Goal: Task Accomplishment & Management: Manage account settings

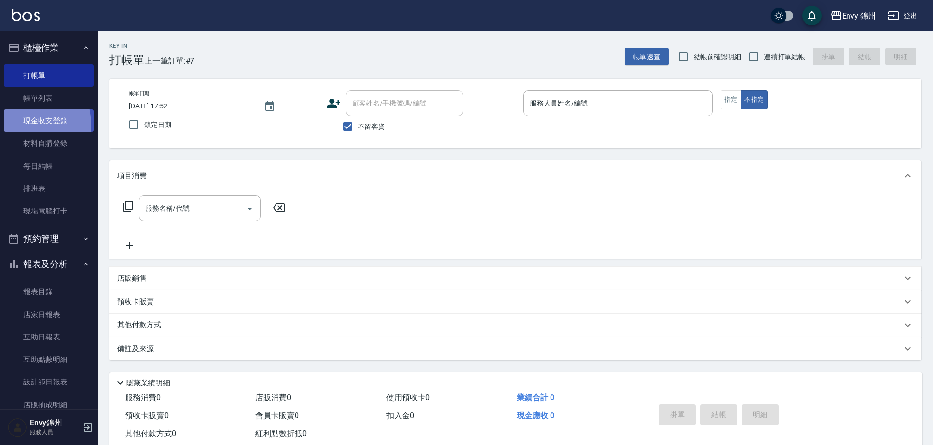
click at [11, 126] on link "現金收支登錄" at bounding box center [49, 120] width 90 height 22
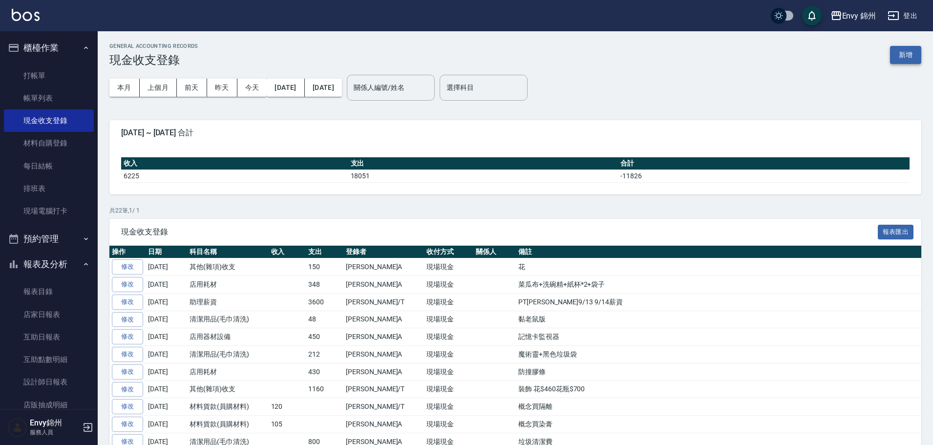
click at [912, 55] on button "新增" at bounding box center [905, 55] width 31 height 18
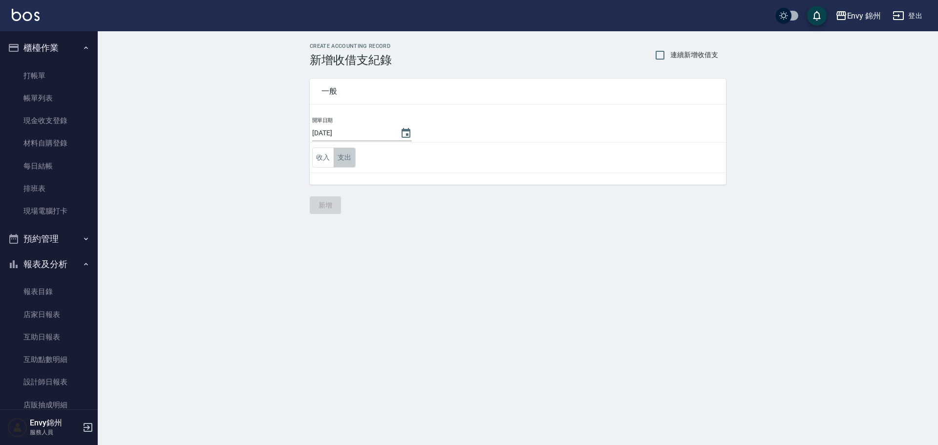
click at [350, 163] on button "支出" at bounding box center [345, 158] width 22 height 20
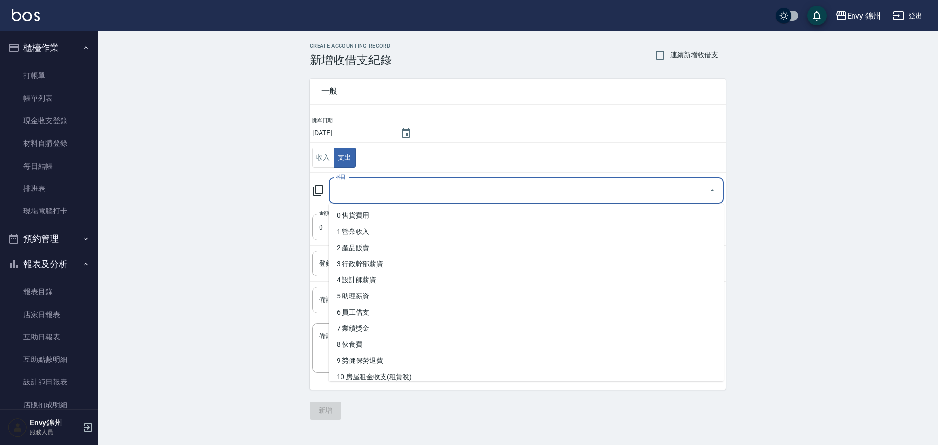
click at [351, 194] on input "科目" at bounding box center [518, 190] width 371 height 17
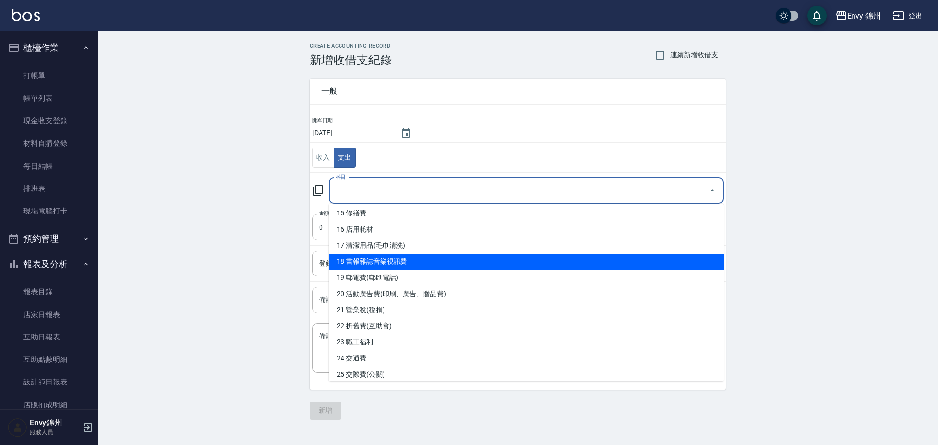
scroll to position [195, 0]
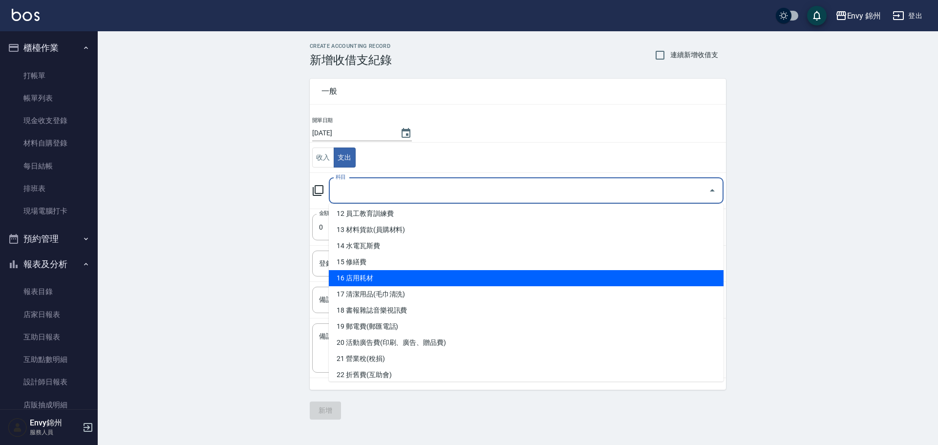
click at [382, 283] on li "16 店用耗材" at bounding box center [526, 278] width 395 height 16
type input "16 店用耗材"
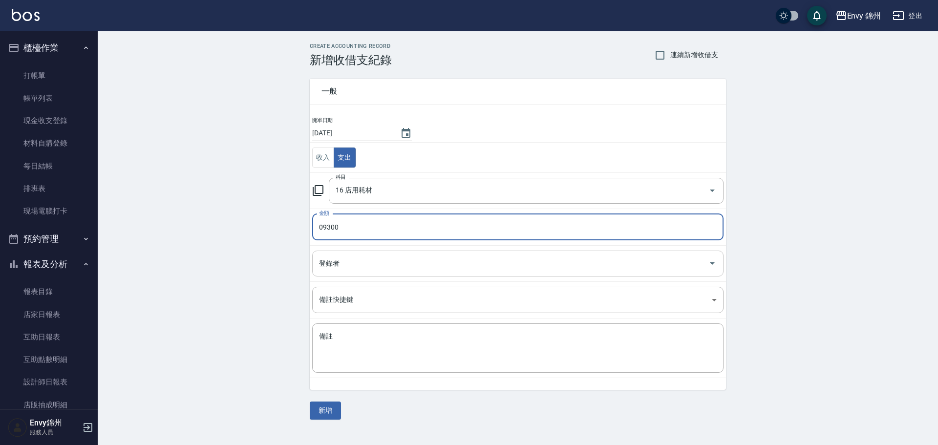
type input "09300"
click at [394, 257] on input "登錄者" at bounding box center [511, 263] width 388 height 17
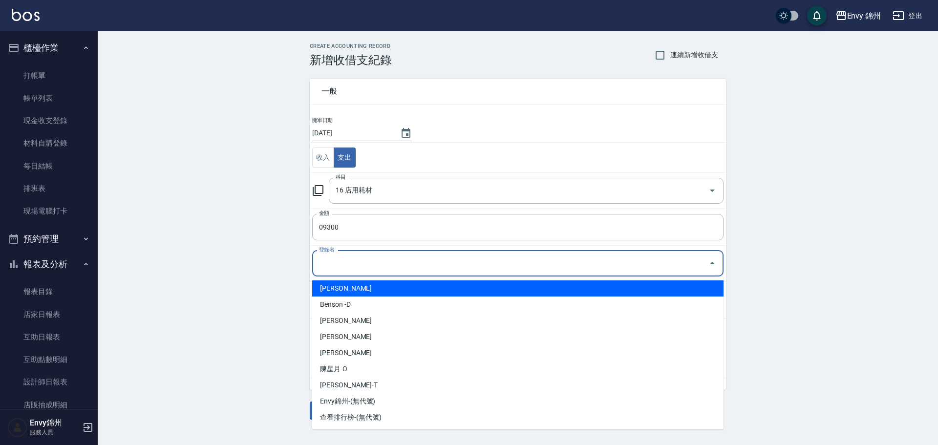
click at [383, 286] on li "鄭怡秀-A" at bounding box center [517, 288] width 411 height 16
type input "鄭怡秀-A"
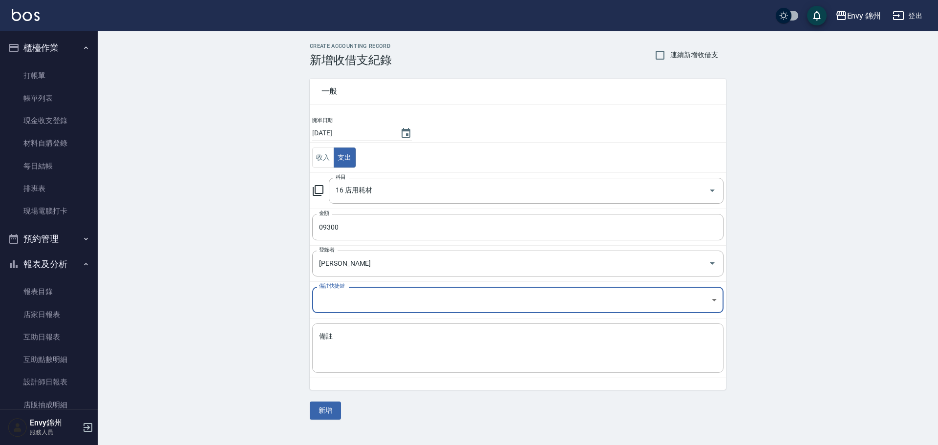
click at [370, 347] on textarea "備註" at bounding box center [518, 348] width 398 height 33
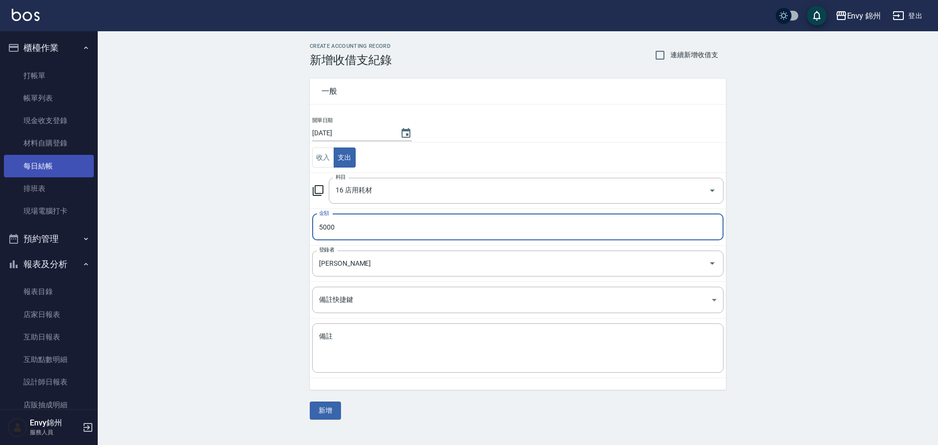
type input "5000"
drag, startPoint x: 44, startPoint y: 160, endPoint x: 25, endPoint y: 171, distance: 22.4
click at [44, 159] on link "每日結帳" at bounding box center [49, 166] width 90 height 22
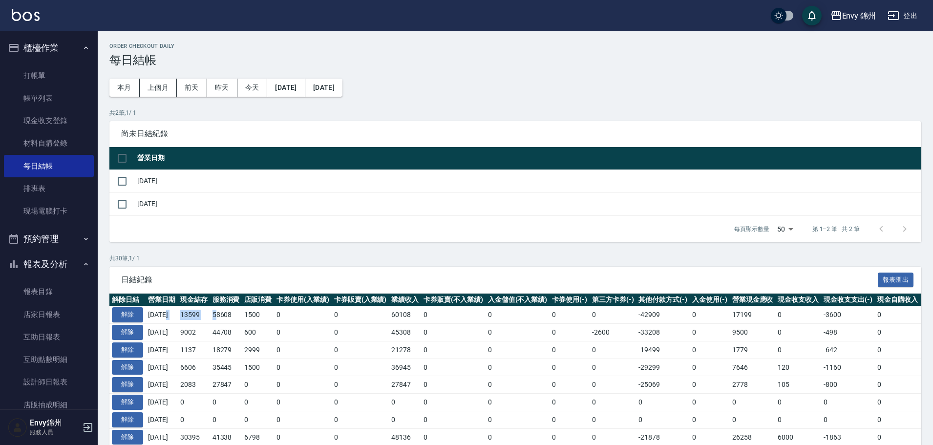
drag, startPoint x: 172, startPoint y: 312, endPoint x: 255, endPoint y: 318, distance: 83.2
click at [227, 313] on tr "解除 2025/09/14 13599 58608 1500 0 0 60108 0 0 0 0 -42909 0 17199 0 -3600 0 2025/…" at bounding box center [550, 315] width 882 height 18
click at [255, 318] on td "1500" at bounding box center [258, 315] width 32 height 18
click at [38, 91] on link "帳單列表" at bounding box center [49, 98] width 90 height 22
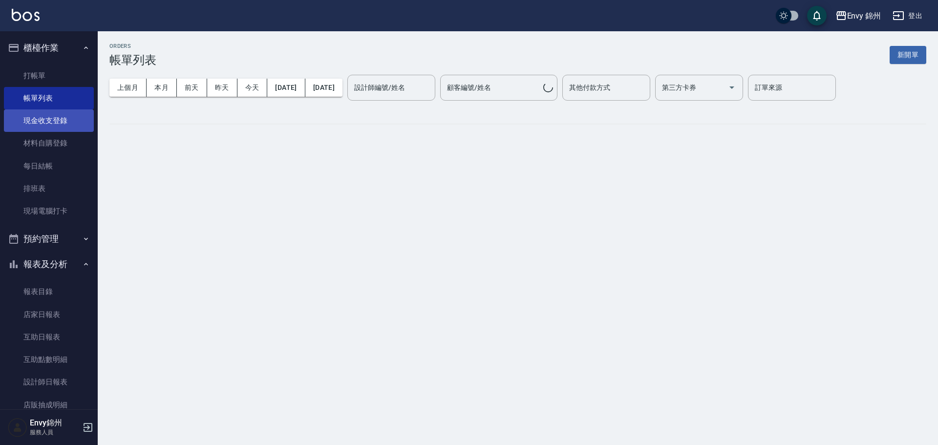
click at [63, 135] on link "材料自購登錄" at bounding box center [49, 143] width 90 height 22
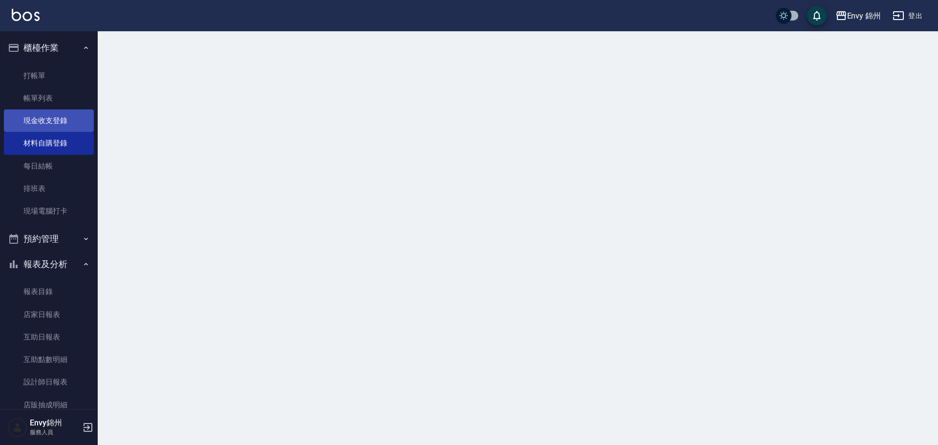
click at [66, 122] on link "現金收支登錄" at bounding box center [49, 120] width 90 height 22
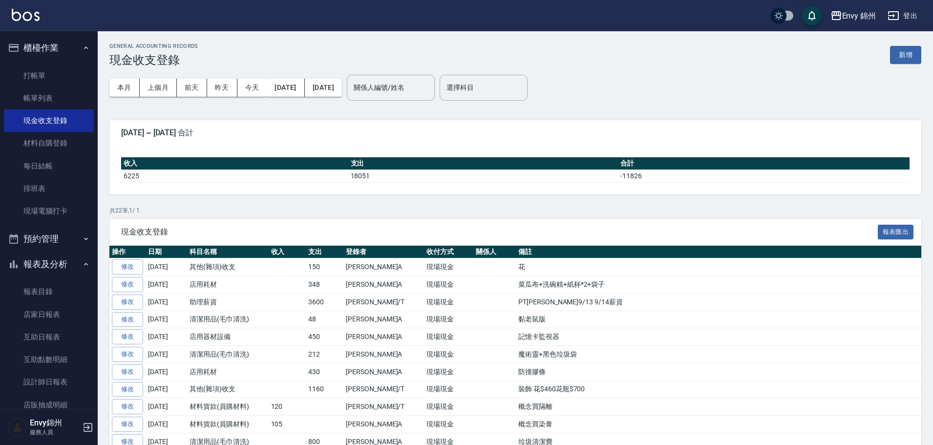
click at [923, 36] on div "GENERAL ACCOUNTING RECORDS 現金收支登錄 新增 本月 上個月 前天 昨天 今天 2025/09/01 2025/09/16 關係人編…" at bounding box center [515, 356] width 835 height 650
click at [912, 54] on button "新增" at bounding box center [905, 55] width 31 height 18
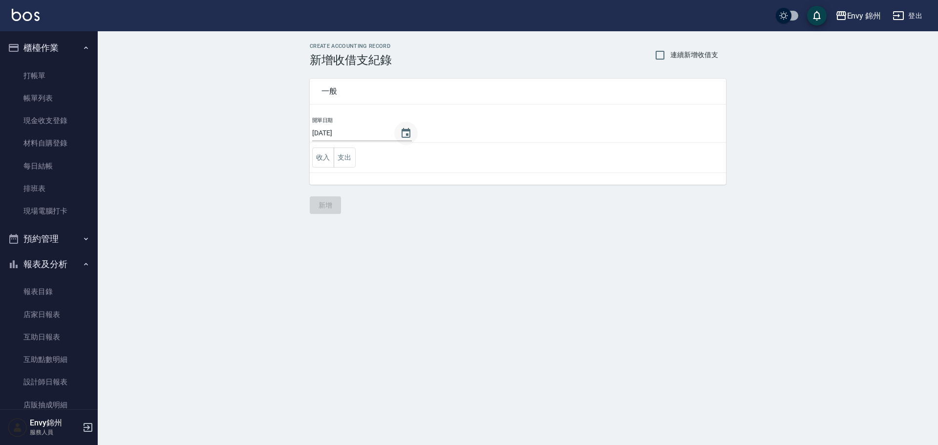
click at [403, 125] on button "Choose date, selected date is 2025-09-16" at bounding box center [405, 133] width 23 height 23
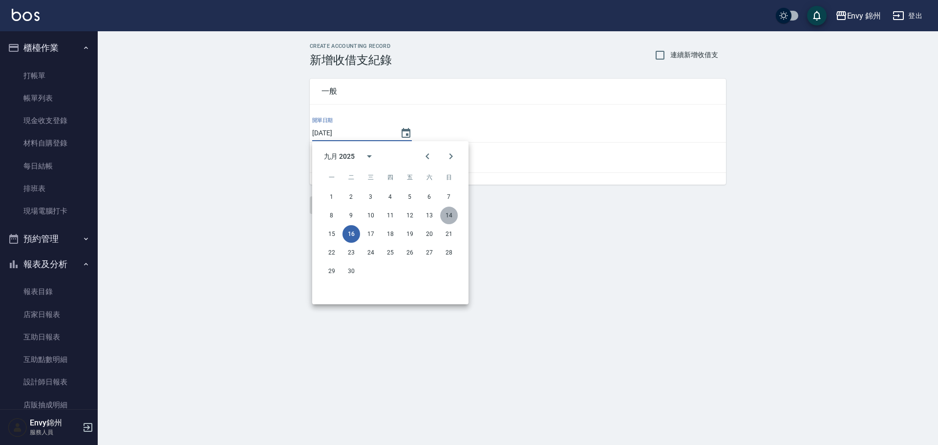
drag, startPoint x: 452, startPoint y: 213, endPoint x: 441, endPoint y: 221, distance: 14.1
click at [453, 212] on button "14" at bounding box center [449, 216] width 18 height 18
type input "2025/09/14"
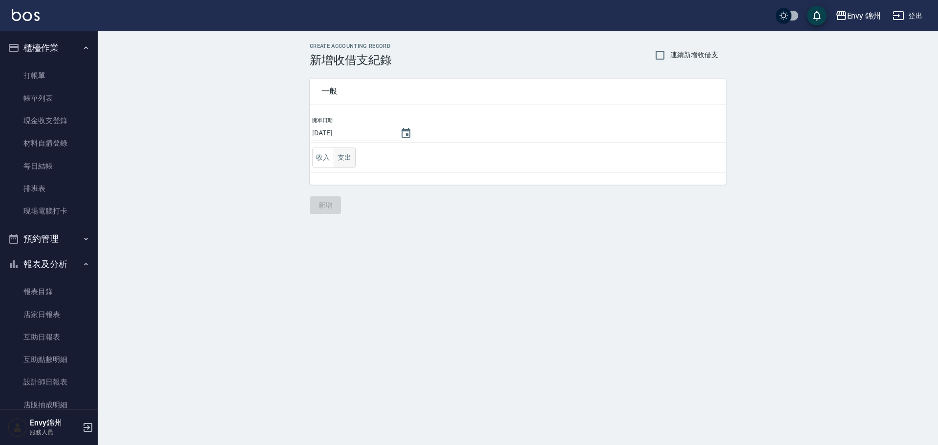
click at [347, 158] on button "支出" at bounding box center [345, 158] width 22 height 20
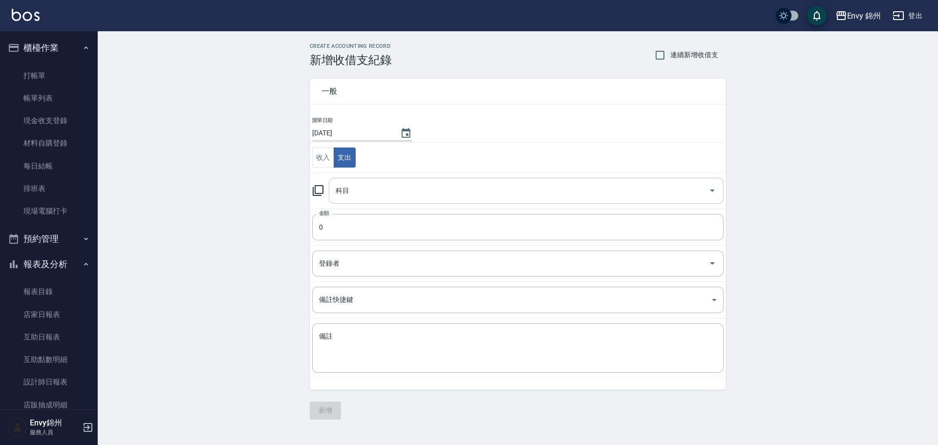
drag, startPoint x: 376, startPoint y: 195, endPoint x: 380, endPoint y: 189, distance: 7.7
click at [376, 194] on input "科目" at bounding box center [518, 190] width 371 height 17
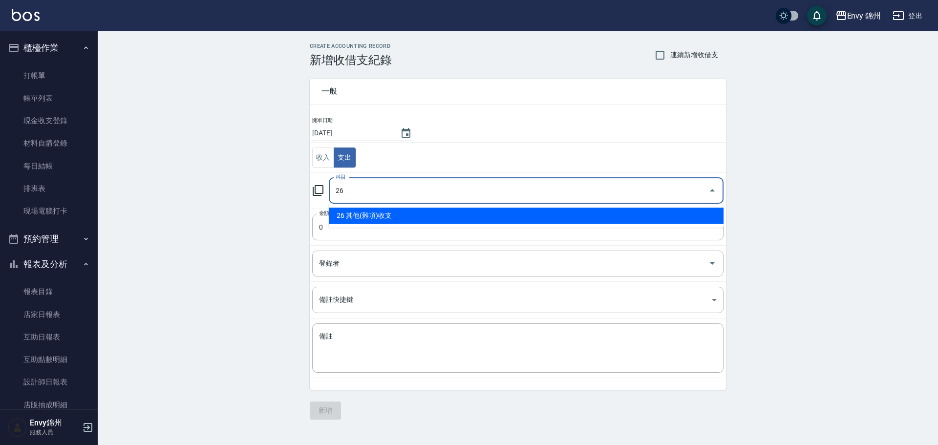
click at [601, 188] on input "26" at bounding box center [518, 190] width 371 height 17
type input "2"
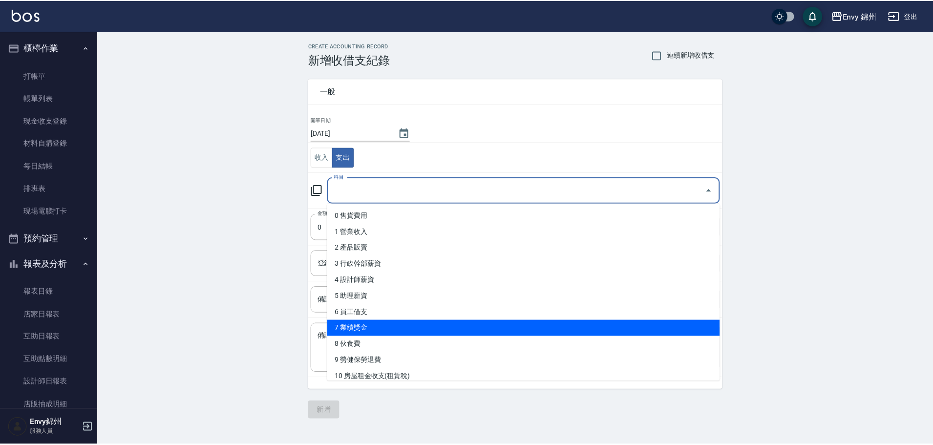
scroll to position [147, 0]
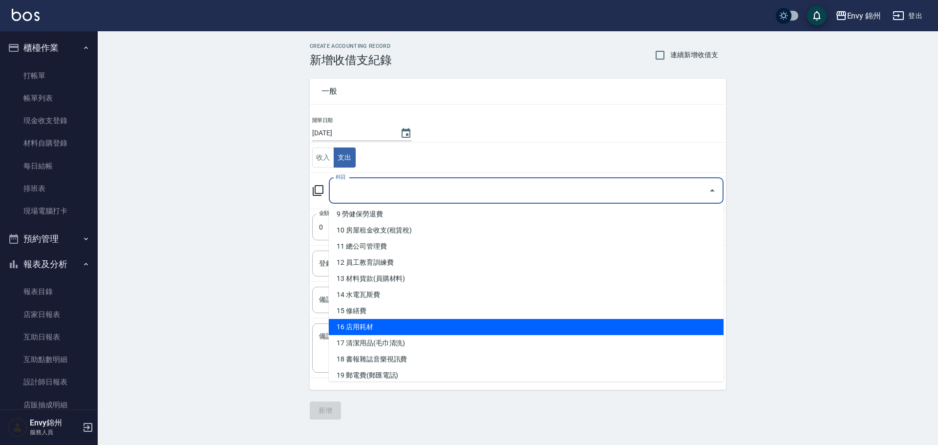
click at [384, 329] on li "16 店用耗材" at bounding box center [526, 327] width 395 height 16
type input "16 店用耗材"
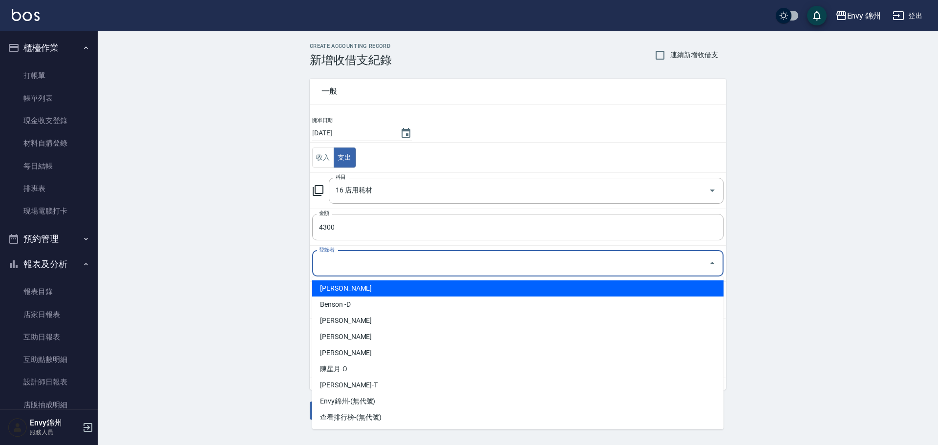
click at [362, 263] on input "登錄者" at bounding box center [511, 263] width 388 height 17
click at [360, 230] on input "4300" at bounding box center [517, 227] width 411 height 26
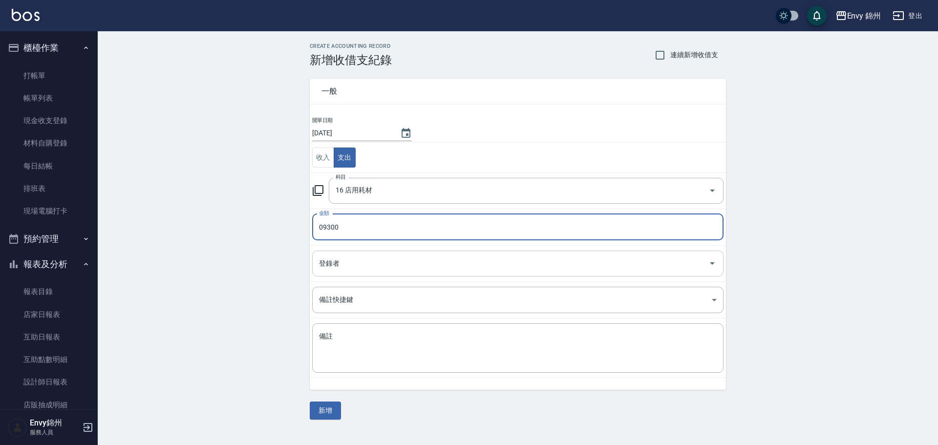
type input "09300"
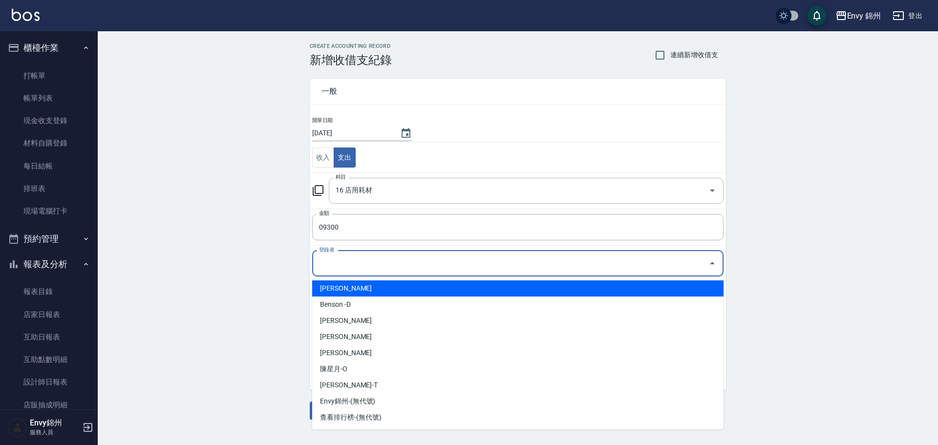
click at [374, 261] on input "登錄者" at bounding box center [511, 263] width 388 height 17
click at [369, 287] on li "鄭怡秀-A" at bounding box center [517, 288] width 411 height 16
type input "鄭怡秀-A"
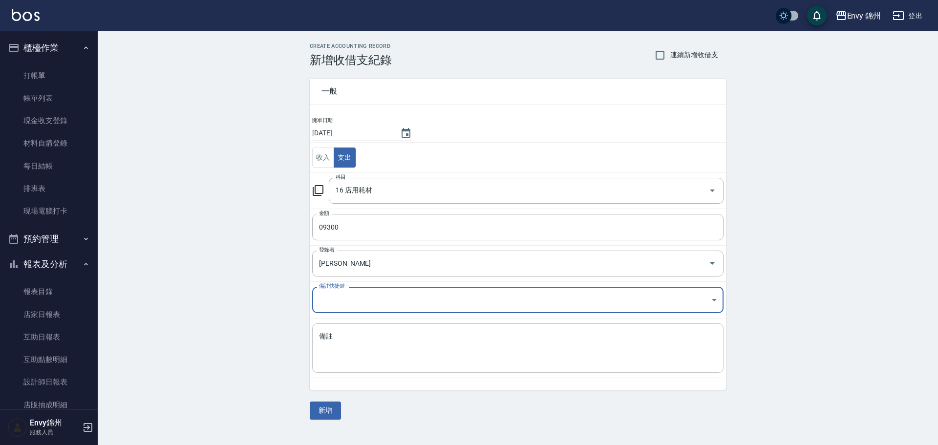
click at [391, 358] on textarea "備註" at bounding box center [518, 348] width 398 height 33
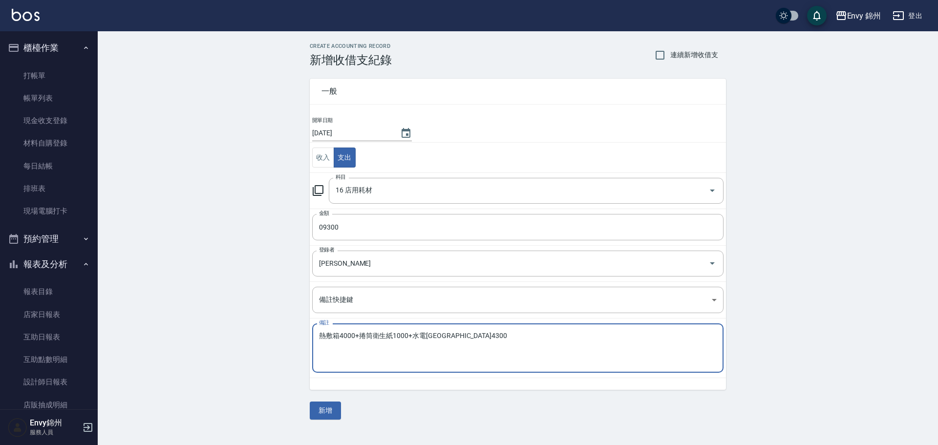
click at [428, 358] on textarea "熱敷箱4000+捲筒衛生紙1000+水電拉線4300" at bounding box center [518, 348] width 398 height 33
click at [414, 335] on textarea "熱敷箱4000+捲筒衛生紙1000+水電拉線4300" at bounding box center [518, 348] width 398 height 33
type textarea "熱敷箱4000+捲筒衛生紙1000+水電拉線4300"
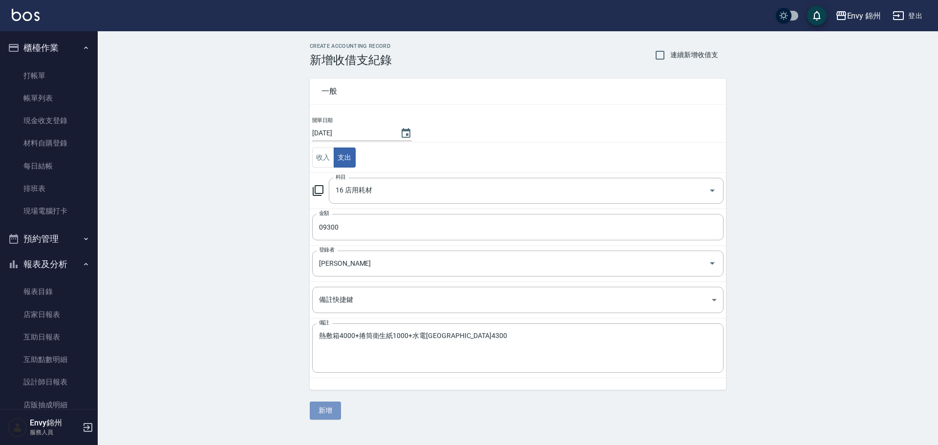
click at [322, 409] on button "新增" at bounding box center [325, 411] width 31 height 18
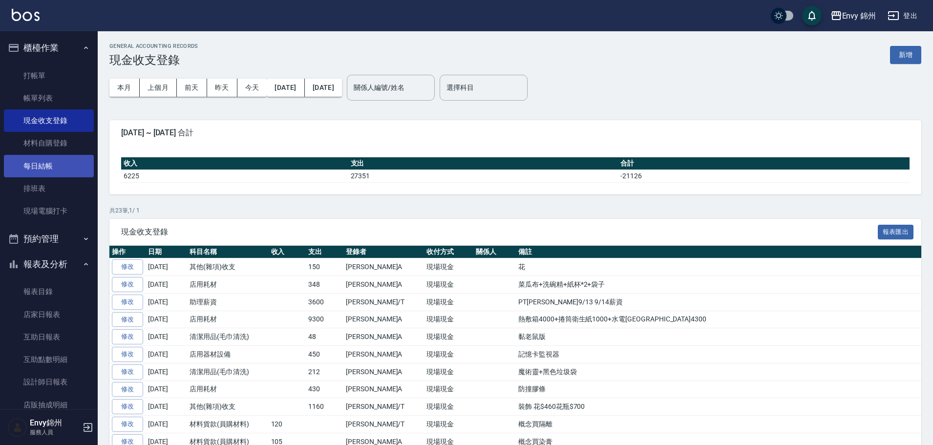
click at [38, 170] on link "每日結帳" at bounding box center [49, 166] width 90 height 22
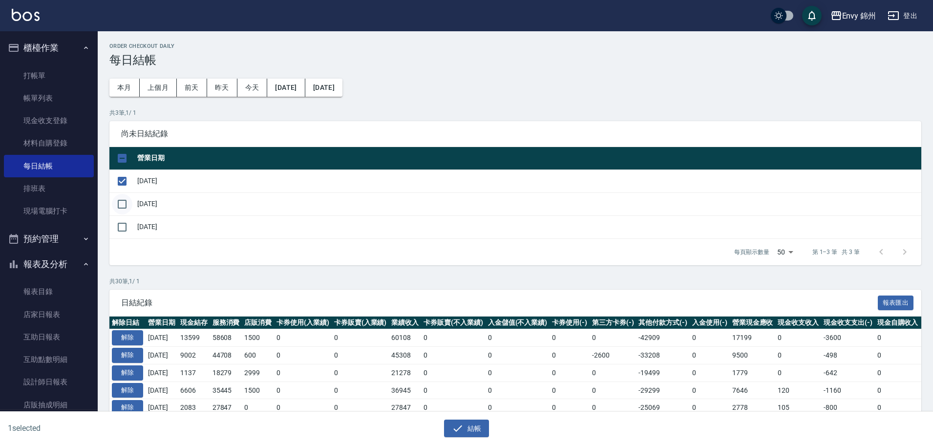
click at [128, 201] on input "checkbox" at bounding box center [122, 204] width 21 height 21
checkbox input "true"
click at [129, 229] on input "checkbox" at bounding box center [122, 227] width 21 height 21
checkbox input "true"
click at [458, 429] on icon "button" at bounding box center [458, 429] width 12 height 12
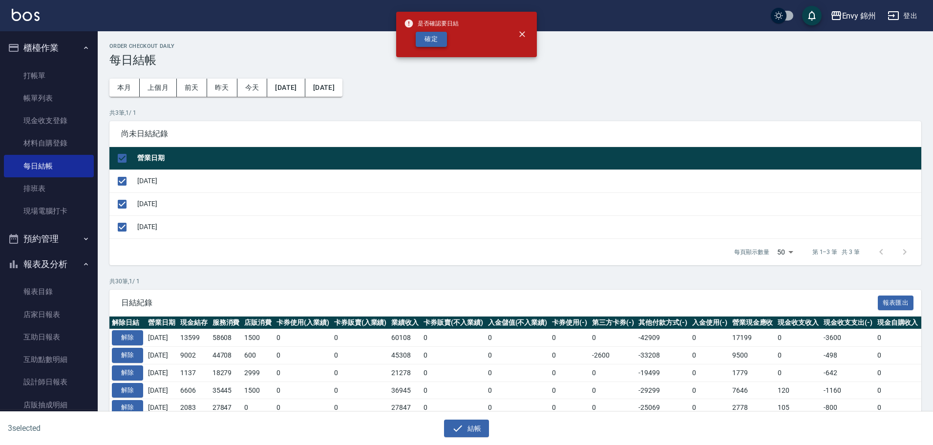
click at [427, 39] on button "確定" at bounding box center [431, 39] width 31 height 15
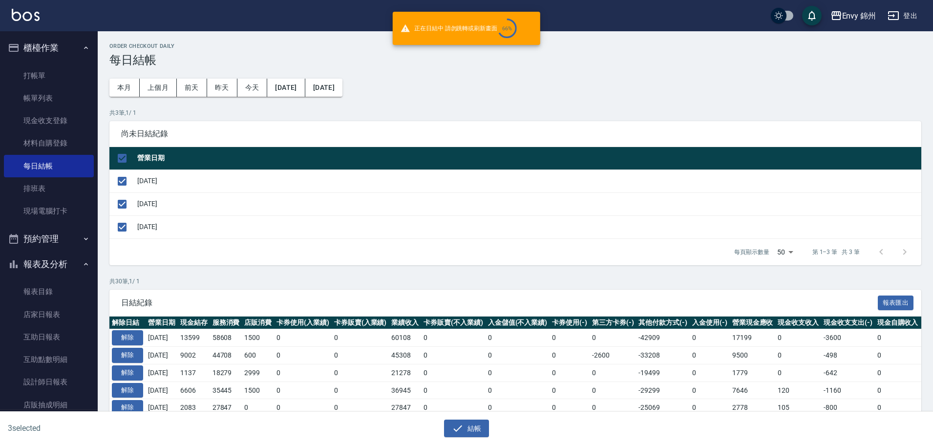
checkbox input "false"
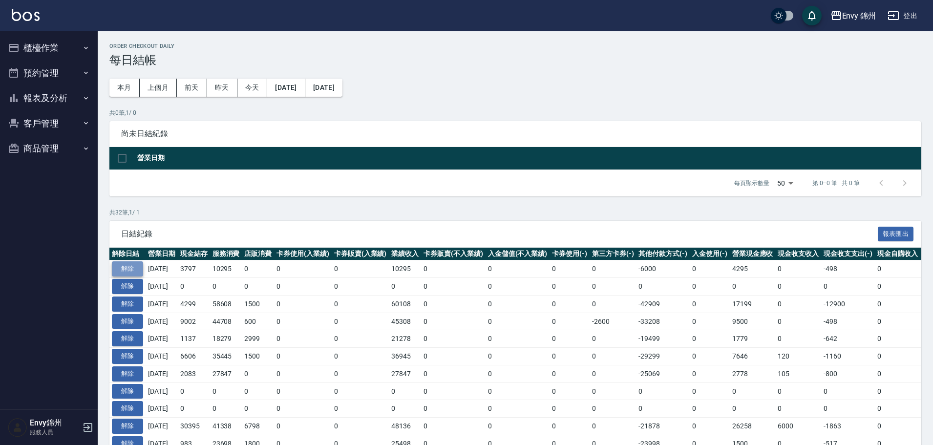
click at [118, 264] on button "解除" at bounding box center [127, 268] width 31 height 15
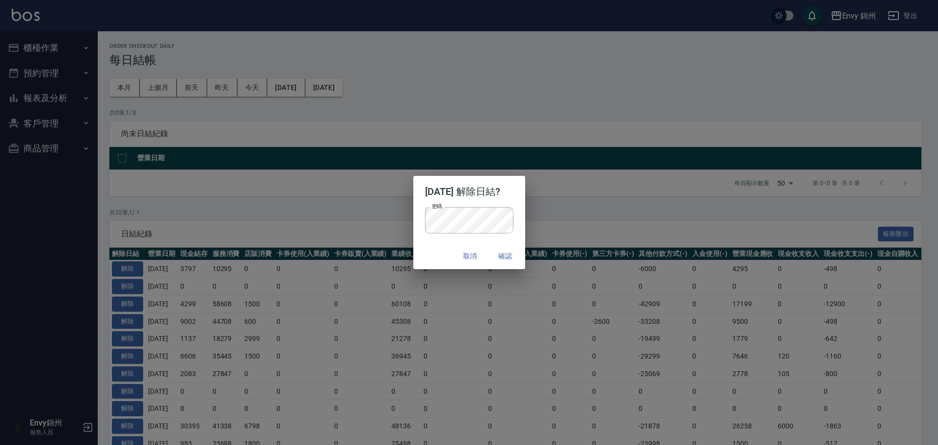
click at [414, 252] on div "取消 確認" at bounding box center [469, 256] width 112 height 26
click at [501, 258] on button "確認" at bounding box center [505, 256] width 31 height 18
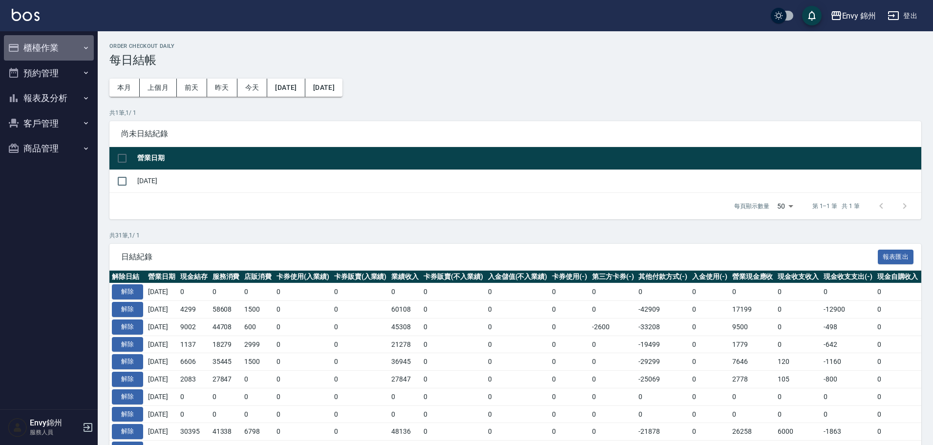
click at [32, 49] on button "櫃檯作業" at bounding box center [49, 47] width 90 height 25
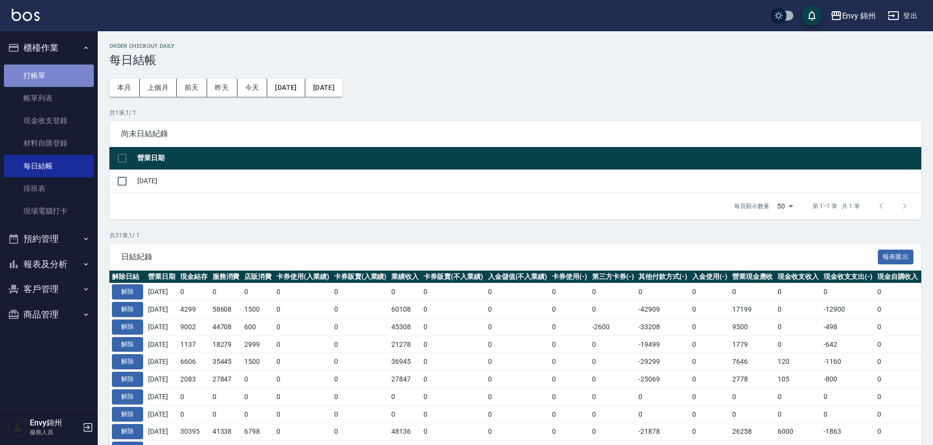
click at [35, 78] on link "打帳單" at bounding box center [49, 75] width 90 height 22
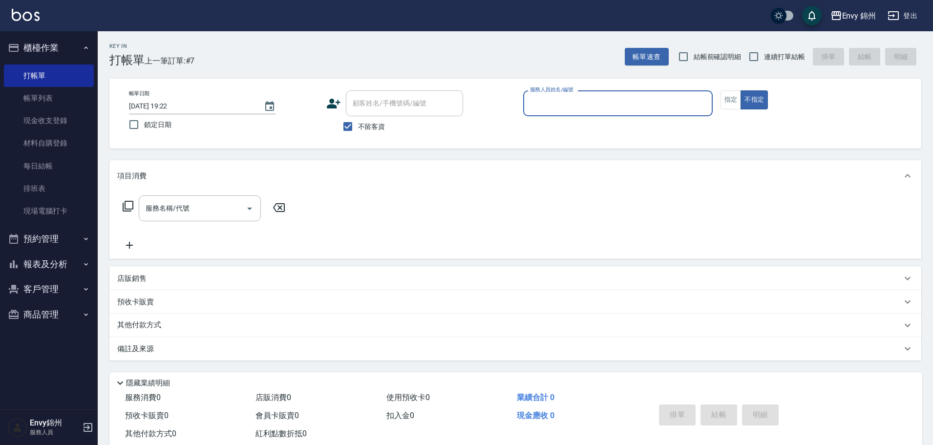
click at [566, 113] on div "服務人員姓名/編號" at bounding box center [618, 103] width 190 height 26
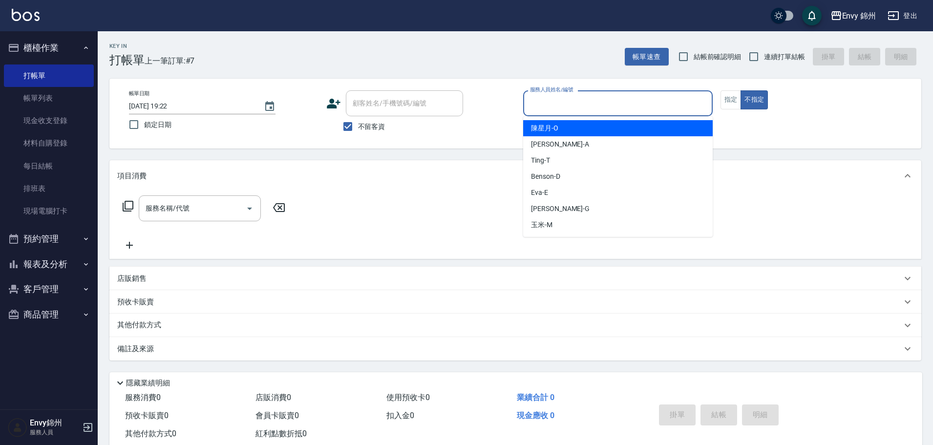
click at [575, 101] on input "服務人員姓名/編號" at bounding box center [618, 103] width 181 height 17
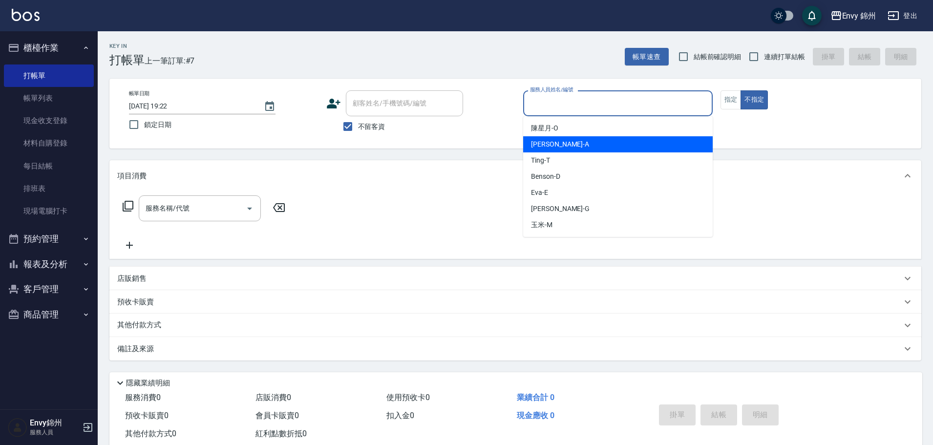
click at [583, 148] on div "Annie -A" at bounding box center [618, 144] width 190 height 16
type input "Annie-A"
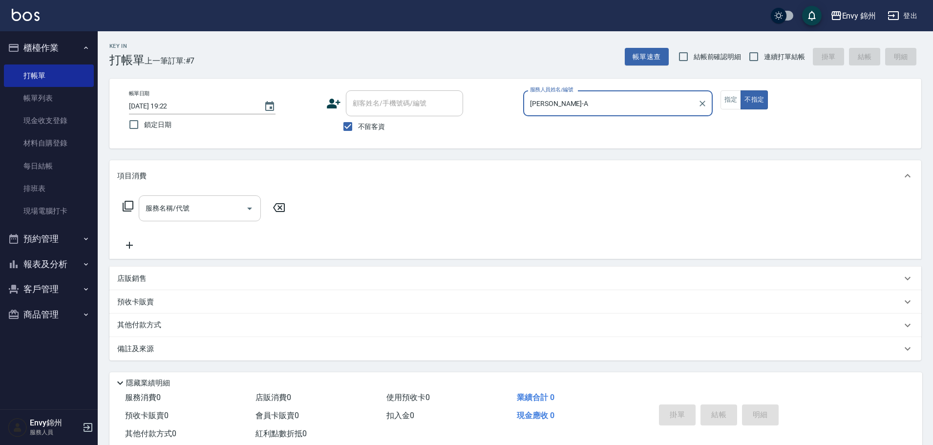
click at [209, 204] on input "服務名稱/代號" at bounding box center [192, 208] width 99 height 17
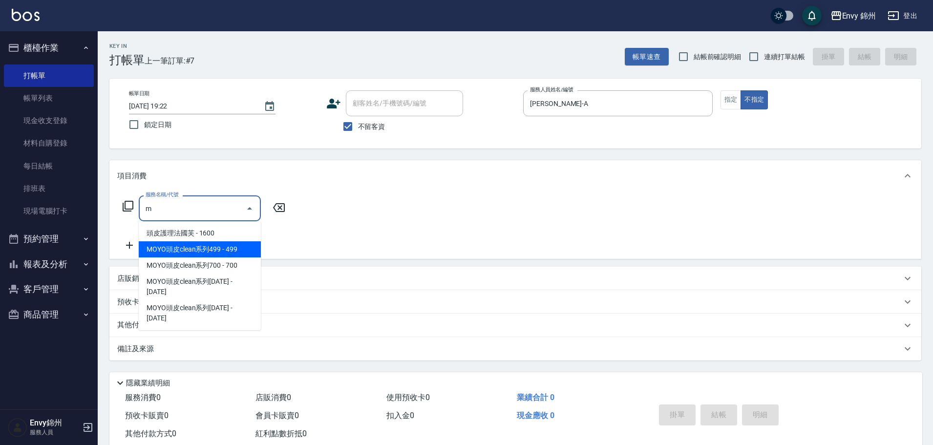
click at [238, 255] on span "MOYO頭皮clean系列499 - 499" at bounding box center [200, 249] width 122 height 16
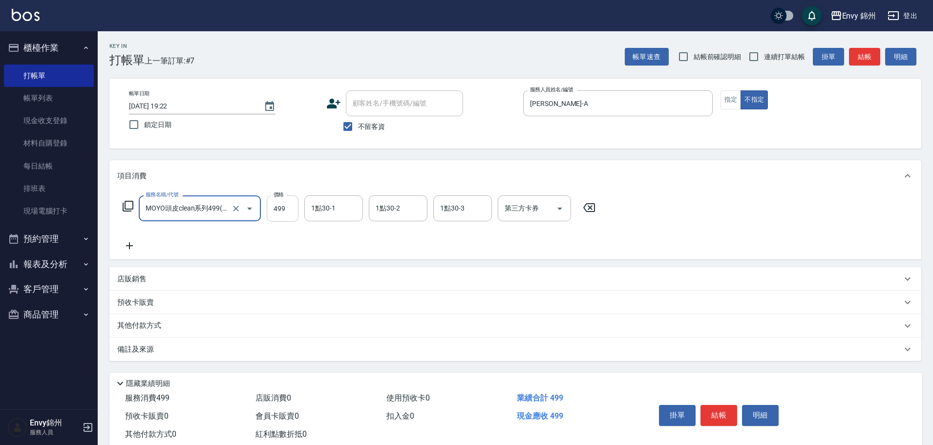
type input "MOYO頭皮clean系列499(405)"
click at [282, 207] on input "499" at bounding box center [283, 208] width 32 height 26
type input "599"
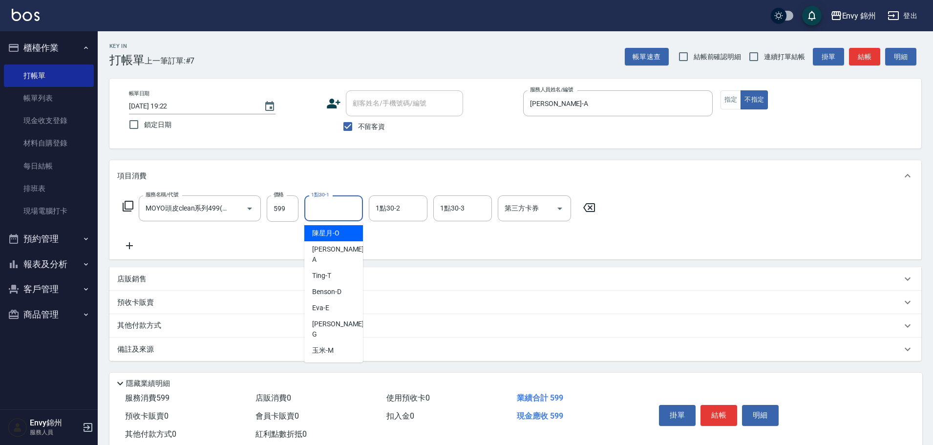
click at [331, 212] on input "1點30-1" at bounding box center [334, 208] width 50 height 17
click at [317, 345] on span "玉米 -M" at bounding box center [322, 350] width 21 height 10
type input "玉米-M"
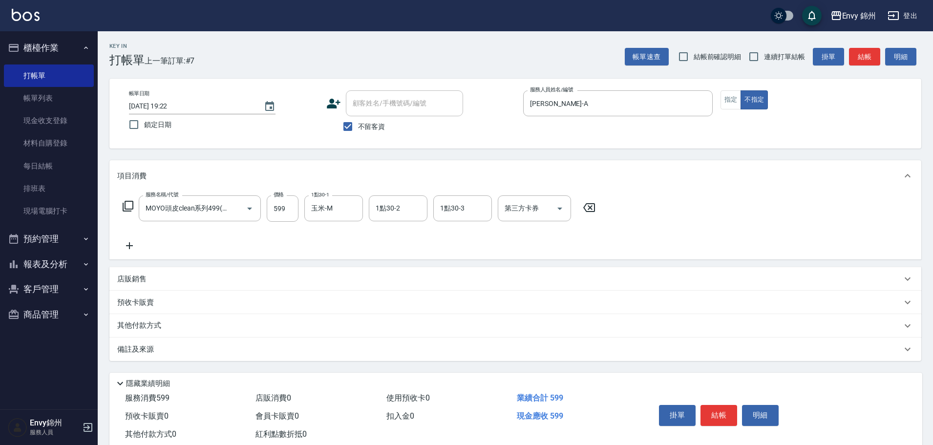
click at [307, 358] on div "備註及來源" at bounding box center [515, 349] width 812 height 23
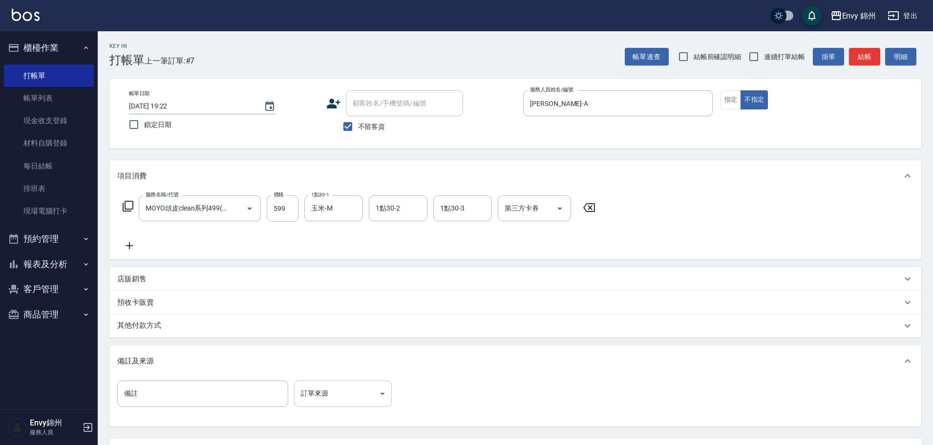
click at [372, 390] on body "Envy 錦州 登出 櫃檯作業 打帳單 帳單列表 現金收支登錄 材料自購登錄 每日結帳 排班表 現場電腦打卡 預約管理 預約管理 單日預約紀錄 單週預約紀錄 …" at bounding box center [466, 266] width 933 height 532
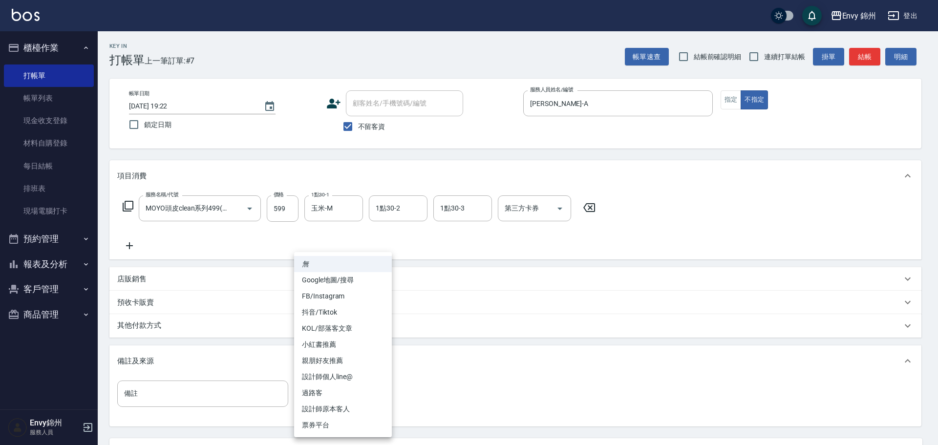
click at [369, 388] on li "過路客" at bounding box center [343, 393] width 98 height 16
type input "過路客"
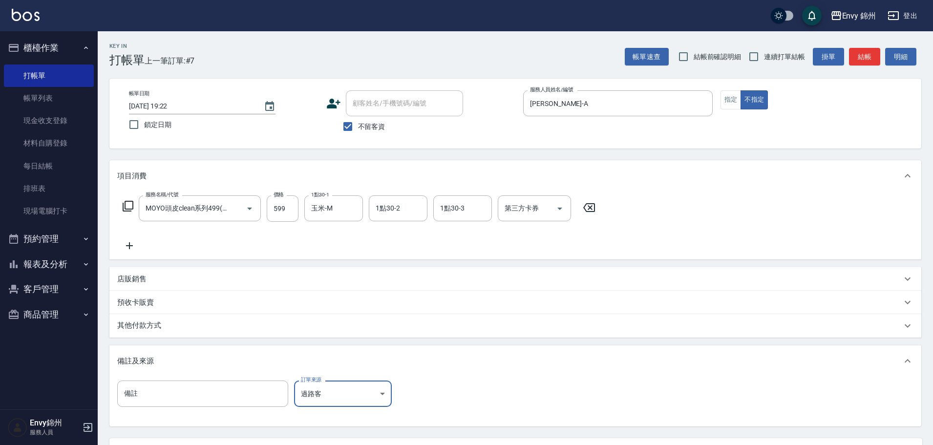
scroll to position [92, 0]
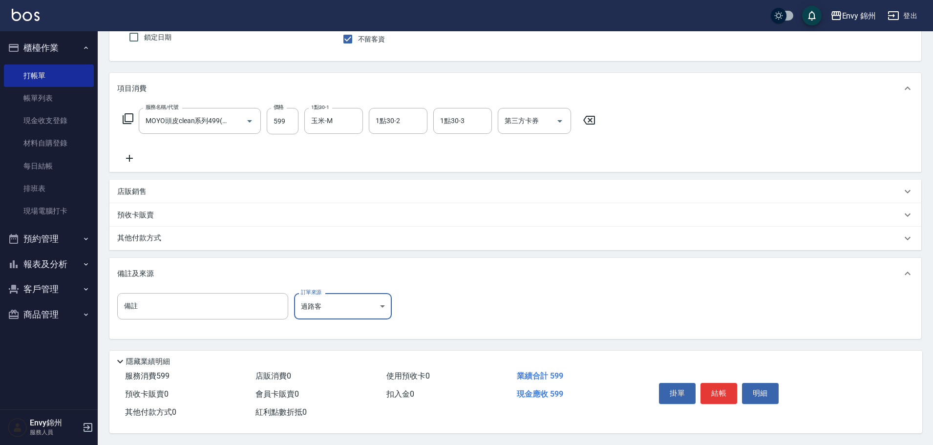
click at [719, 391] on button "結帳" at bounding box center [718, 393] width 37 height 21
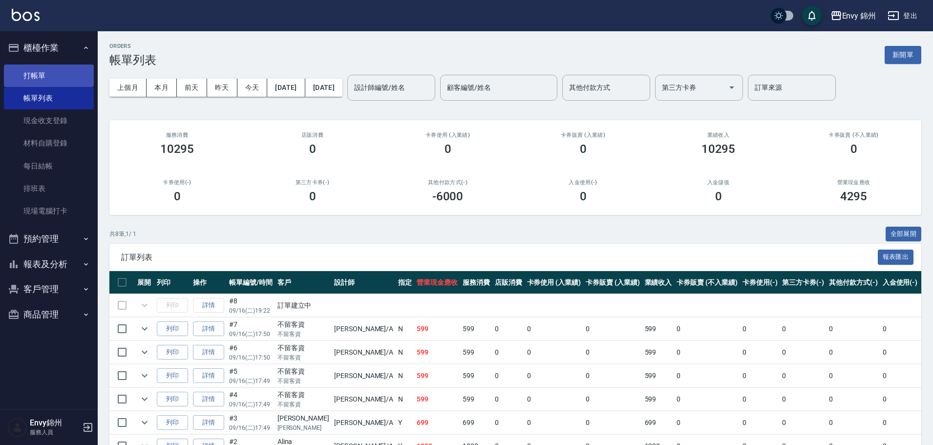
click at [45, 75] on link "打帳單" at bounding box center [49, 75] width 90 height 22
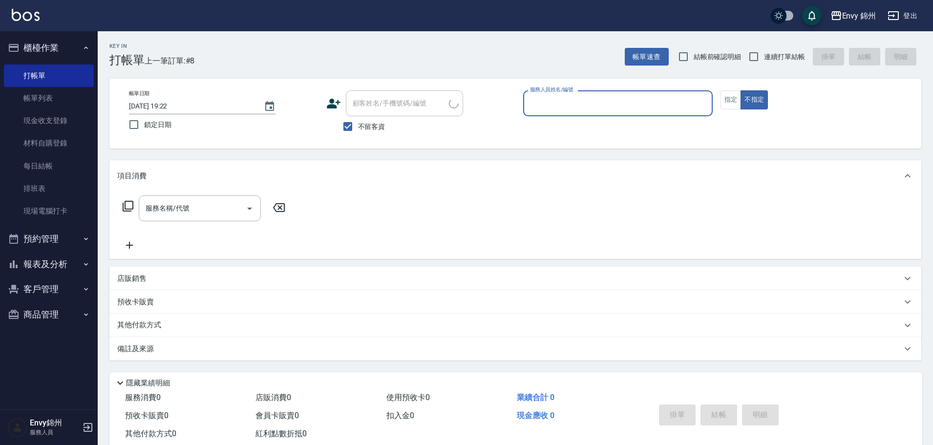
click at [372, 134] on label "不留客資" at bounding box center [362, 126] width 48 height 21
click at [358, 134] on input "不留客資" at bounding box center [348, 126] width 21 height 21
checkbox input "false"
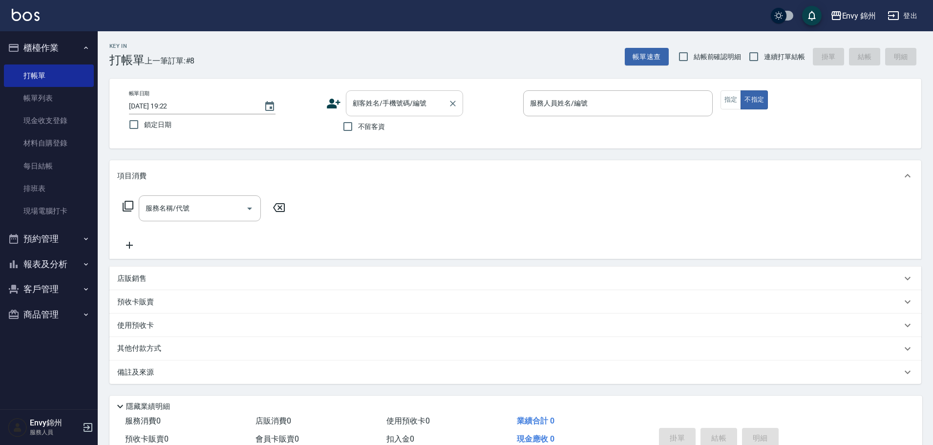
click at [377, 112] on div "顧客姓名/手機號碼/編號" at bounding box center [404, 103] width 117 height 26
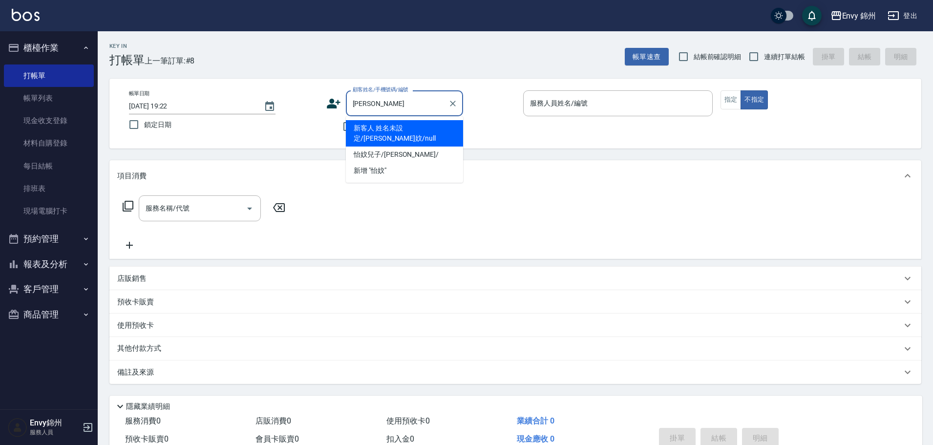
click at [398, 131] on li "新客人 姓名未設定/富邦怡妏/null" at bounding box center [404, 133] width 117 height 26
type input "新客人 姓名未設定/富邦怡妏/null"
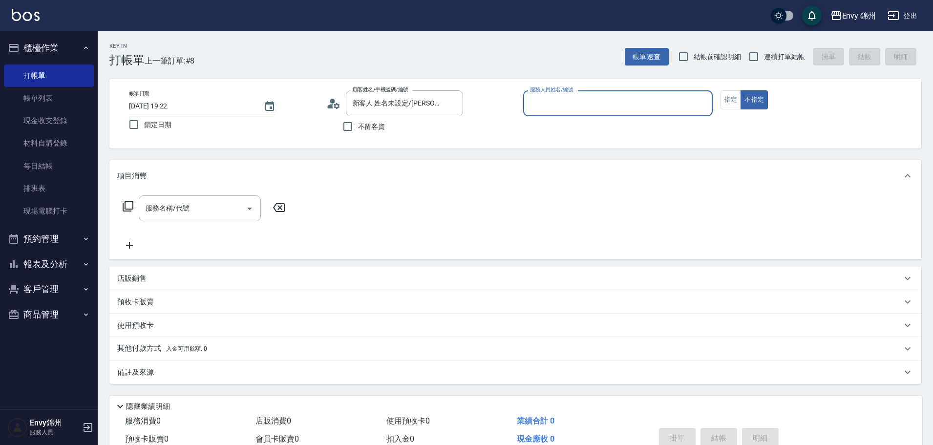
click at [574, 102] on input "服務人員姓名/編號" at bounding box center [618, 103] width 181 height 17
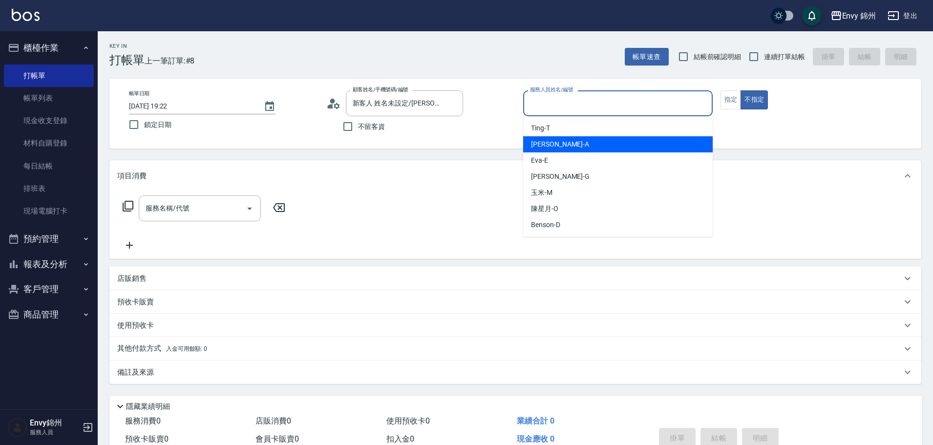
click at [540, 144] on span "Annie -A" at bounding box center [560, 144] width 58 height 10
type input "Annie-A"
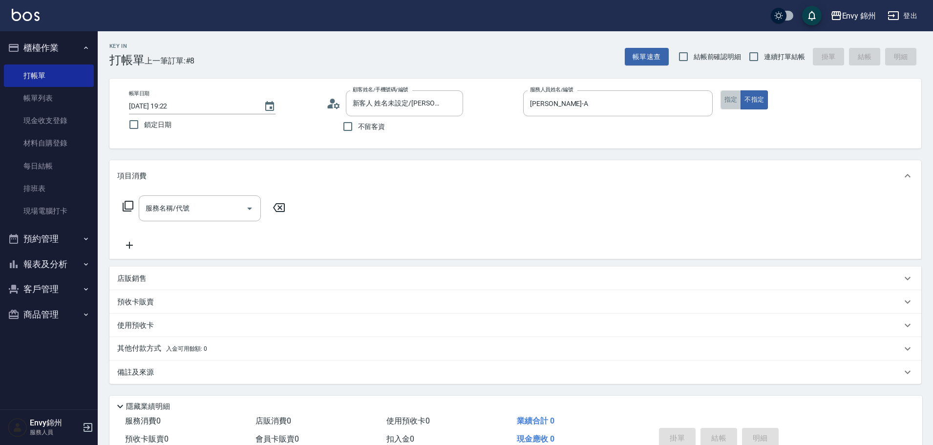
click at [740, 105] on button "指定" at bounding box center [731, 99] width 21 height 19
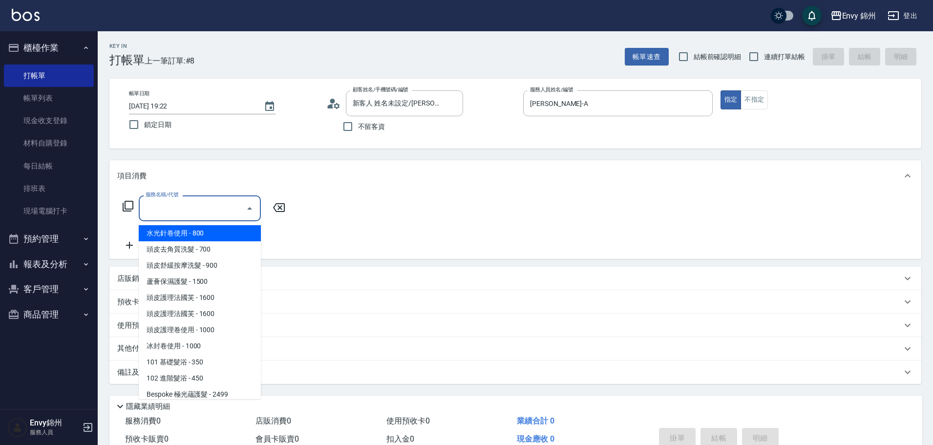
click at [218, 202] on input "服務名稱/代號" at bounding box center [192, 208] width 99 height 17
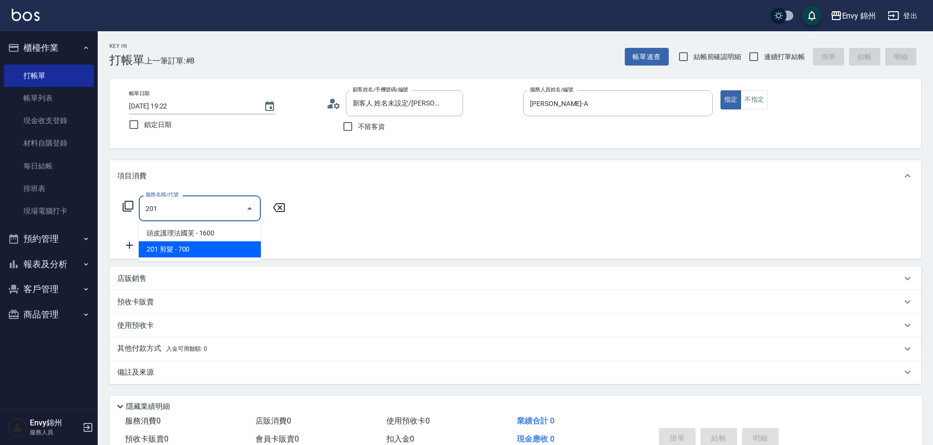
type input "201 剪髮(201)"
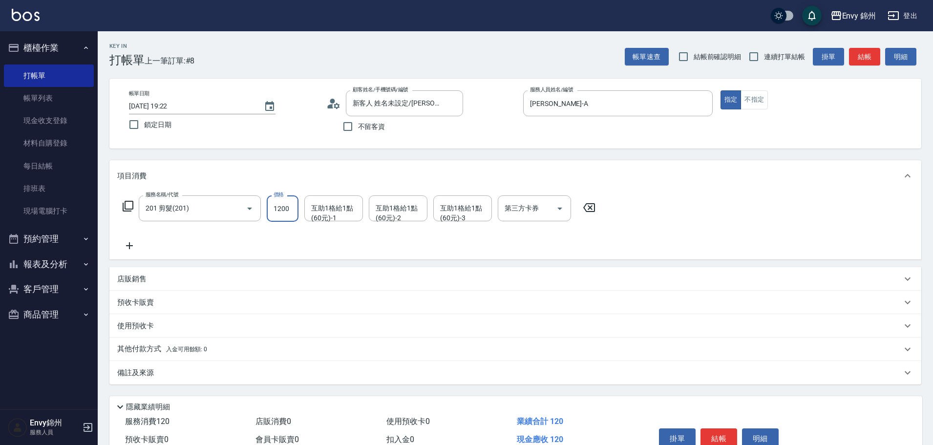
type input "1200"
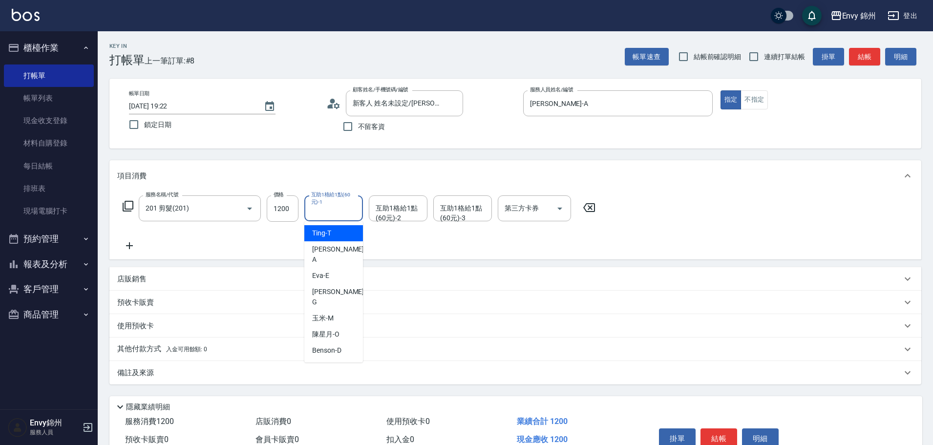
click at [346, 212] on div "互助1格給1點(60元)-1 互助1格給1點(60元)-1" at bounding box center [333, 208] width 59 height 26
drag, startPoint x: 338, startPoint y: 295, endPoint x: 320, endPoint y: 322, distance: 32.1
click at [338, 310] on div "玉米 -M" at bounding box center [333, 318] width 59 height 16
type input "玉米-M"
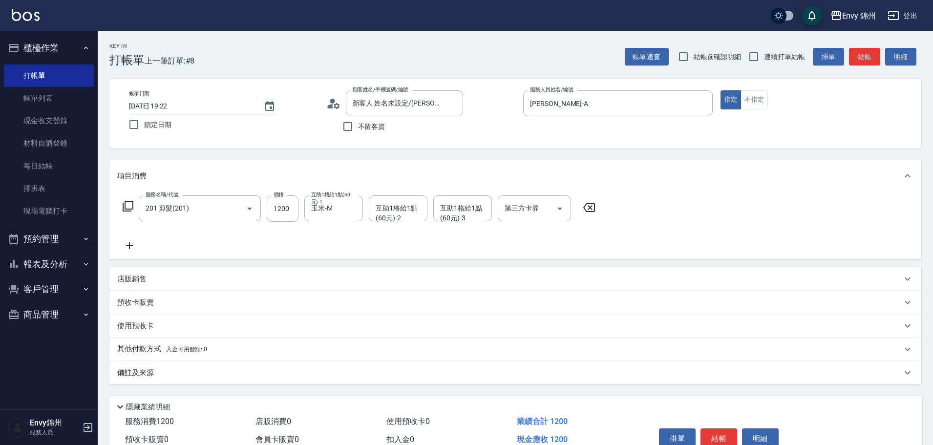
click at [293, 365] on div "備註及來源" at bounding box center [515, 372] width 812 height 23
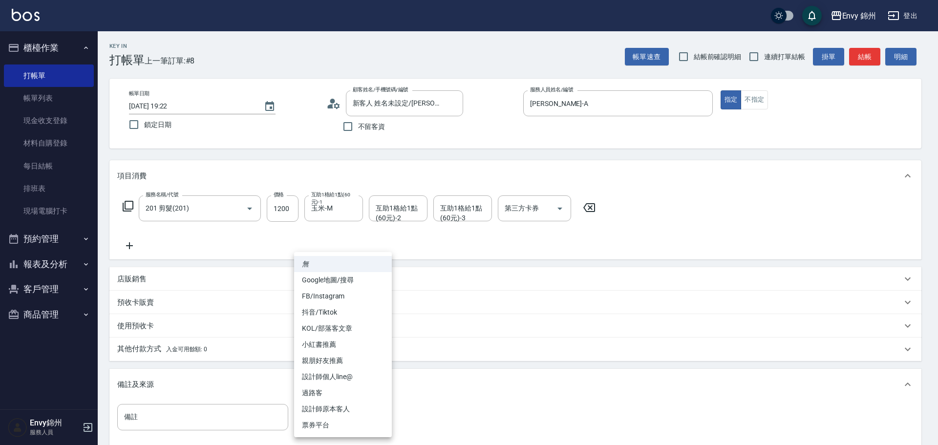
click at [342, 411] on body "Envy 錦州 登出 櫃檯作業 打帳單 帳單列表 現金收支登錄 材料自購登錄 每日結帳 排班表 現場電腦打卡 預約管理 預約管理 單日預約紀錄 單週預約紀錄 …" at bounding box center [469, 278] width 938 height 556
click at [342, 408] on li "設計師原本客人" at bounding box center [343, 409] width 98 height 16
type input "設計師原本客人"
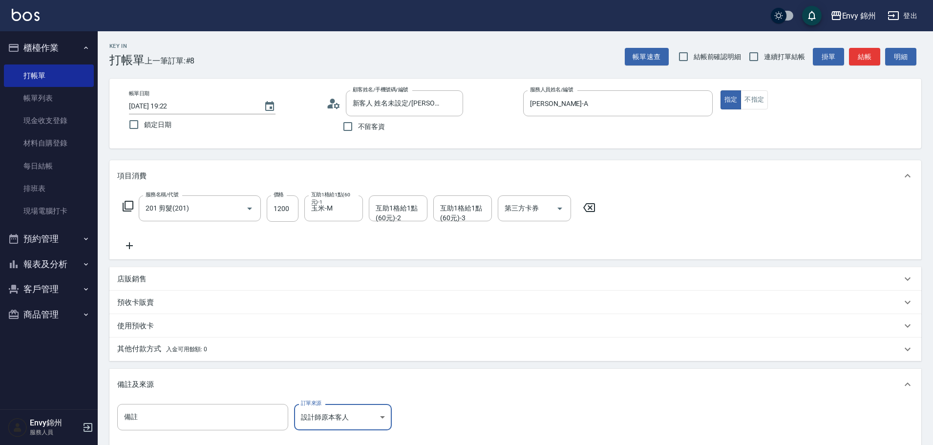
scroll to position [66, 0]
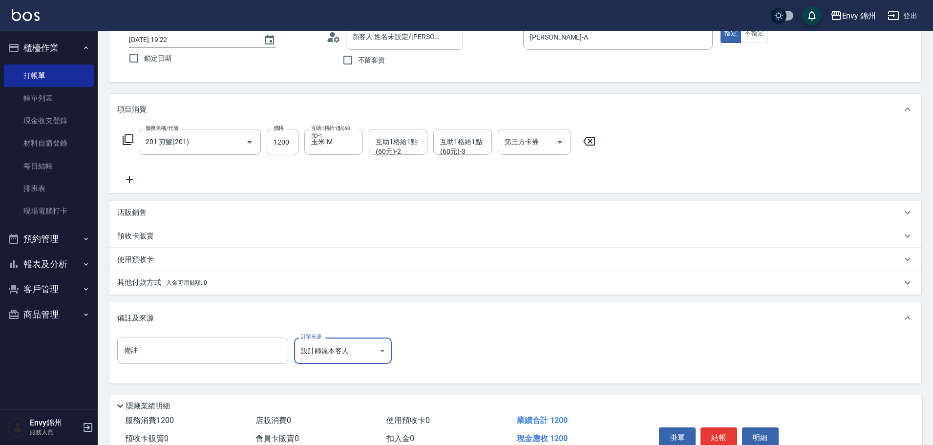
click at [712, 430] on button "結帳" at bounding box center [718, 437] width 37 height 21
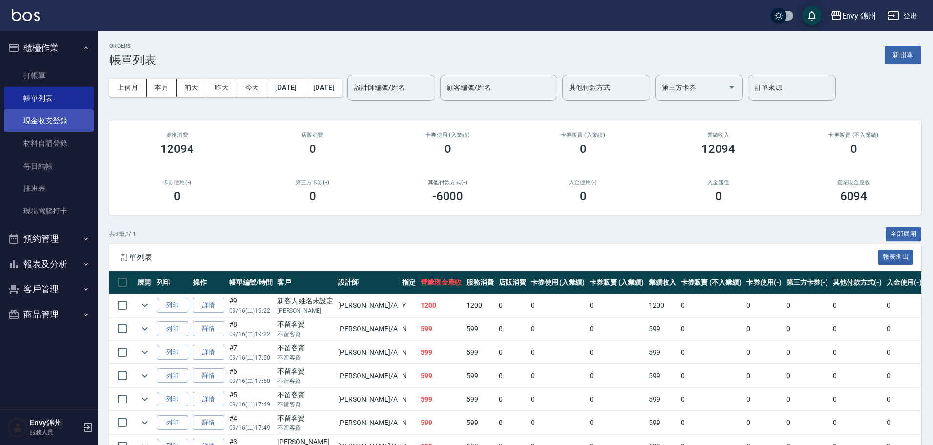
click at [45, 126] on link "現金收支登錄" at bounding box center [49, 120] width 90 height 22
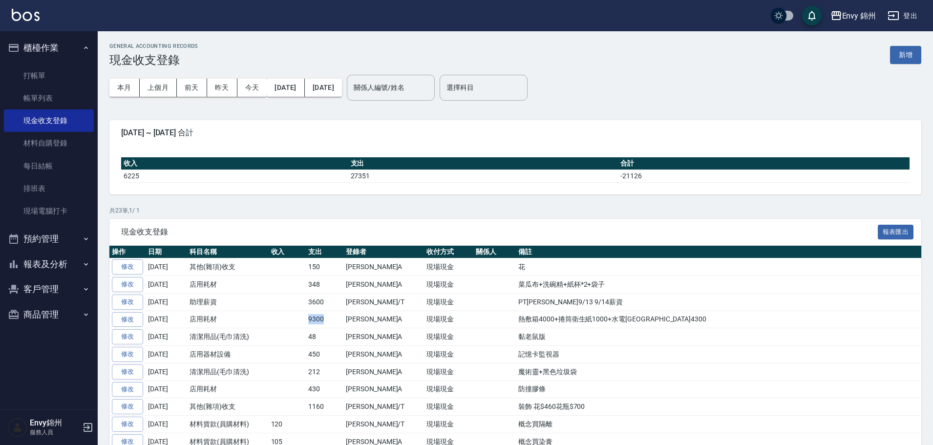
drag, startPoint x: 304, startPoint y: 316, endPoint x: 323, endPoint y: 322, distance: 20.1
click at [323, 322] on tr "修改 2025-09-14 店用耗材 9300 鄭怡秀/A 現場現金 熱敷箱4000+捲筒衛生紙1000+水電拉線4300" at bounding box center [515, 320] width 812 height 18
click at [31, 73] on link "打帳單" at bounding box center [49, 75] width 90 height 22
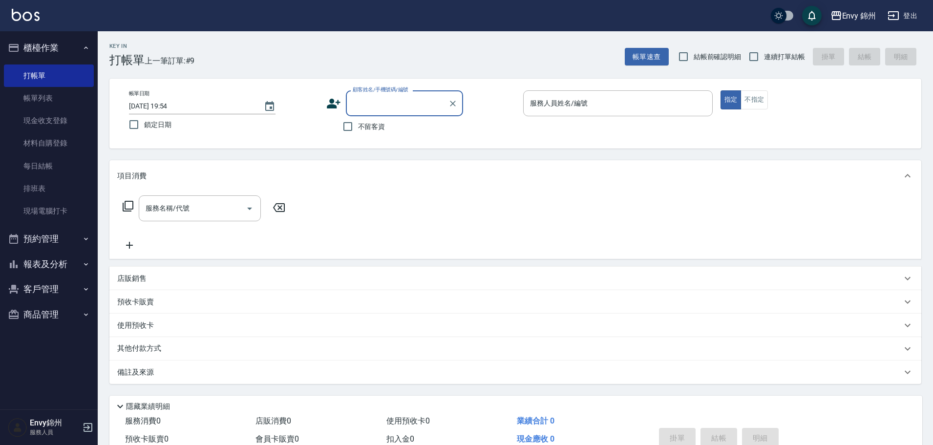
click at [368, 126] on span "不留客資" at bounding box center [371, 127] width 27 height 10
click at [358, 126] on input "不留客資" at bounding box center [348, 126] width 21 height 21
checkbox input "true"
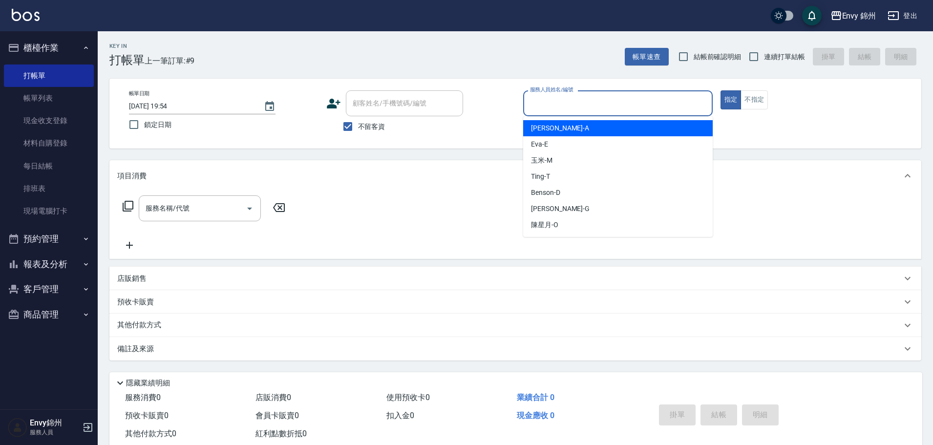
click at [611, 99] on input "服務人員姓名/編號" at bounding box center [618, 103] width 181 height 17
click at [566, 132] on div "Annie -A" at bounding box center [618, 128] width 190 height 16
type input "Annie-A"
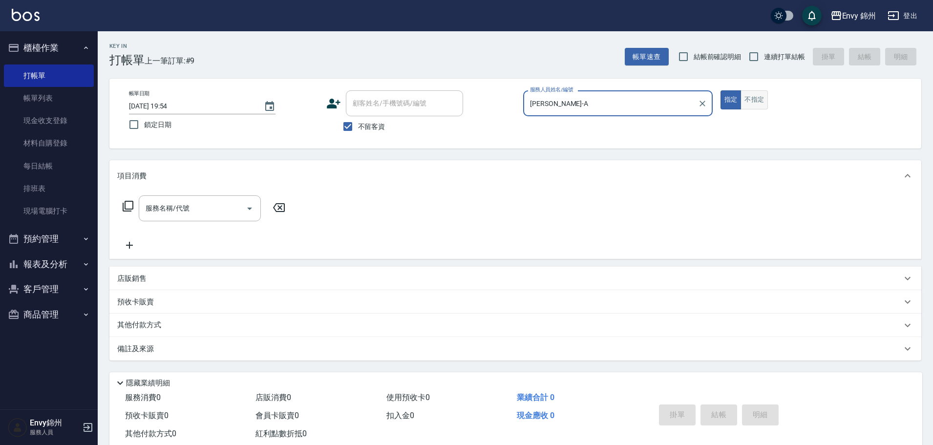
click at [747, 94] on button "不指定" at bounding box center [754, 99] width 27 height 19
click at [170, 213] on input "服務名稱/代號" at bounding box center [192, 208] width 99 height 17
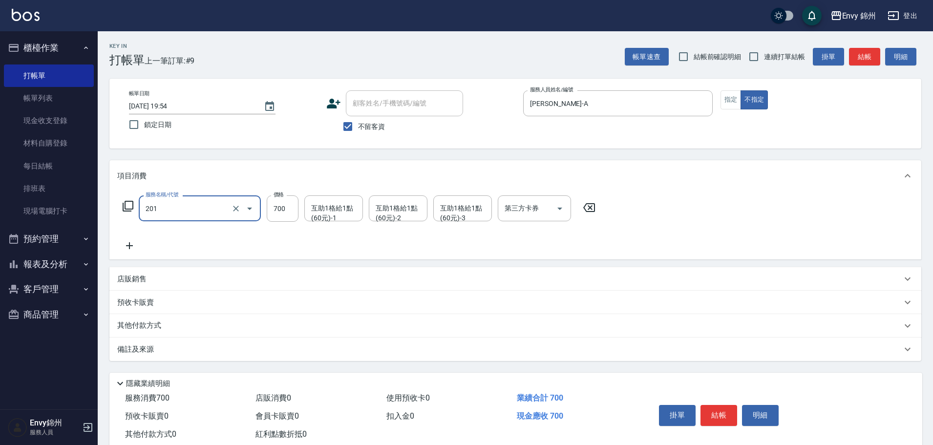
type input "201 剪髮(201)"
type input "500"
click at [120, 249] on icon at bounding box center [129, 246] width 24 height 12
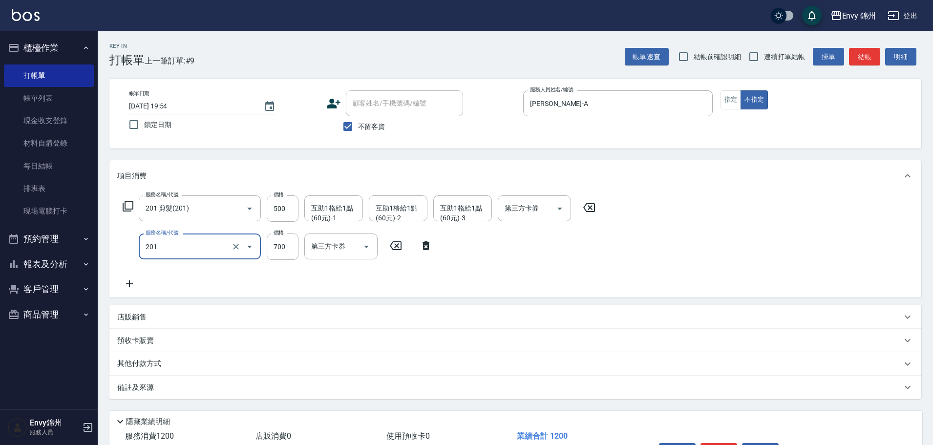
type input "201 剪髮(201)"
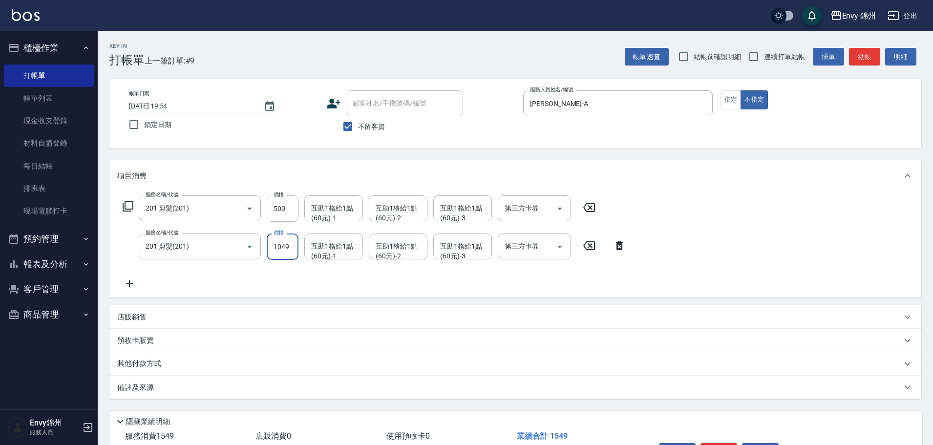
type input "1049"
click at [130, 282] on icon at bounding box center [129, 284] width 24 height 12
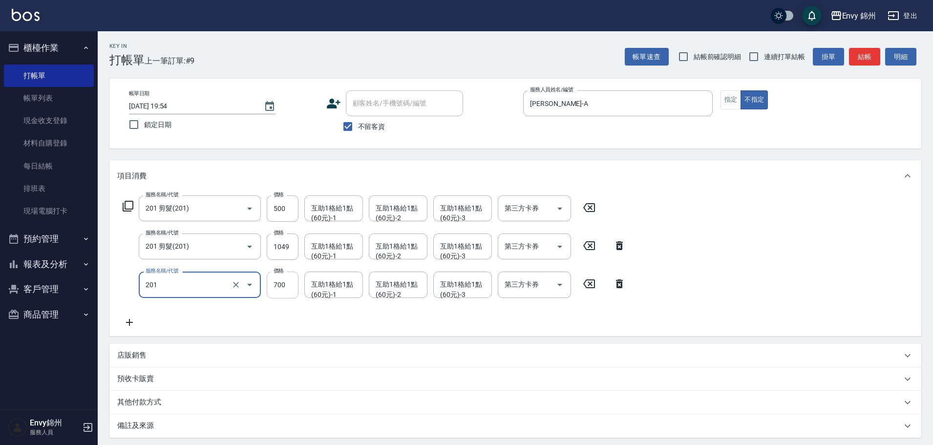
type input "201 剪髮(201)"
type input "500"
click at [313, 251] on div "互助1格給1點(60元)-1 互助1格給1點(60元)-1" at bounding box center [333, 246] width 59 height 26
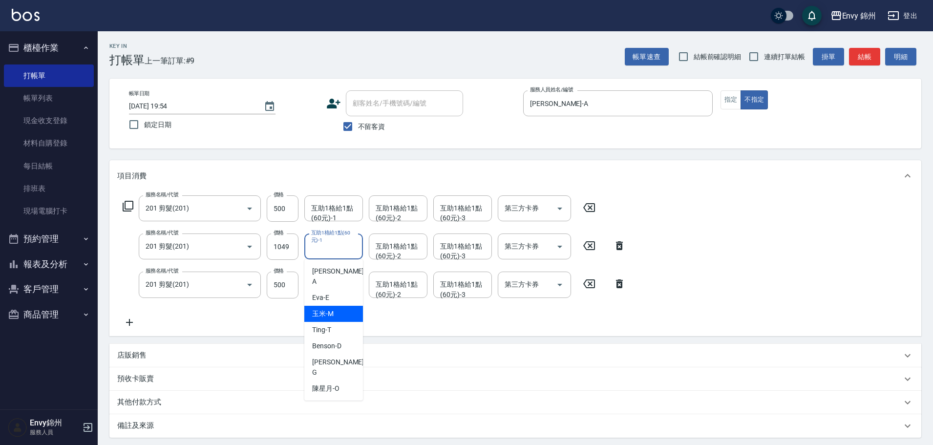
click at [325, 309] on span "玉米 -M" at bounding box center [322, 314] width 21 height 10
type input "玉米-M"
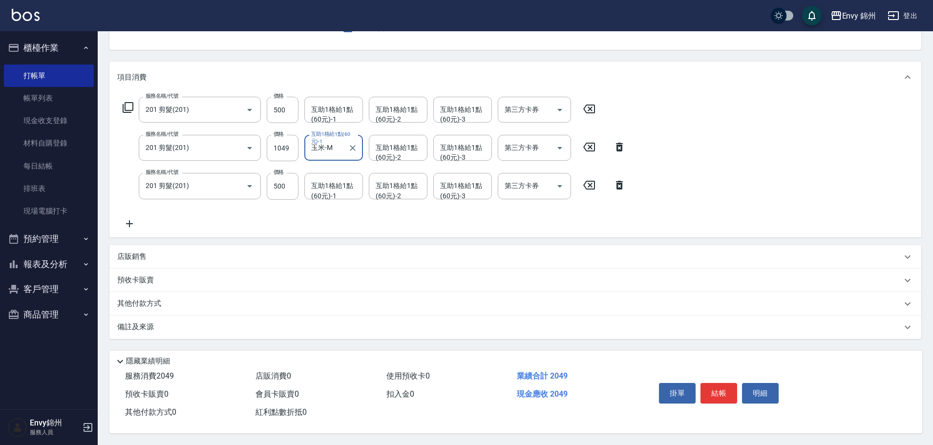
click at [254, 331] on div "備註及來源" at bounding box center [515, 327] width 812 height 23
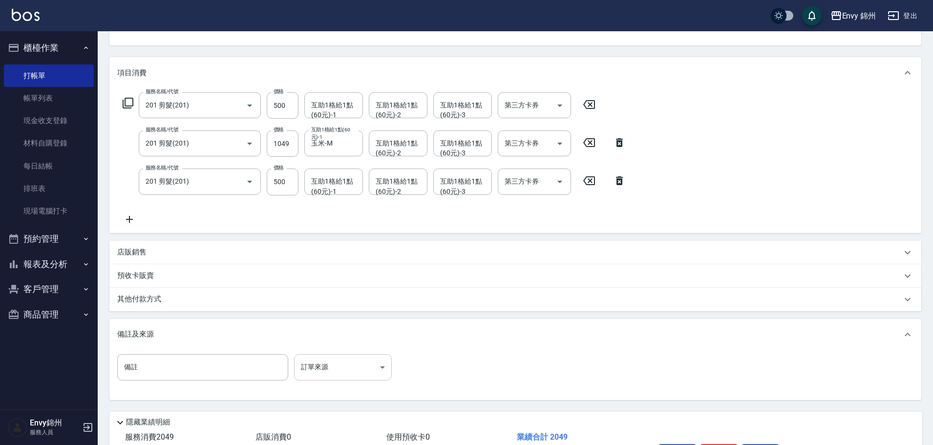
click at [333, 372] on body "Envy 錦州 登出 櫃檯作業 打帳單 帳單列表 現金收支登錄 材料自購登錄 每日結帳 排班表 現場電腦打卡 預約管理 預約管理 單日預約紀錄 單週預約紀錄 …" at bounding box center [466, 201] width 933 height 609
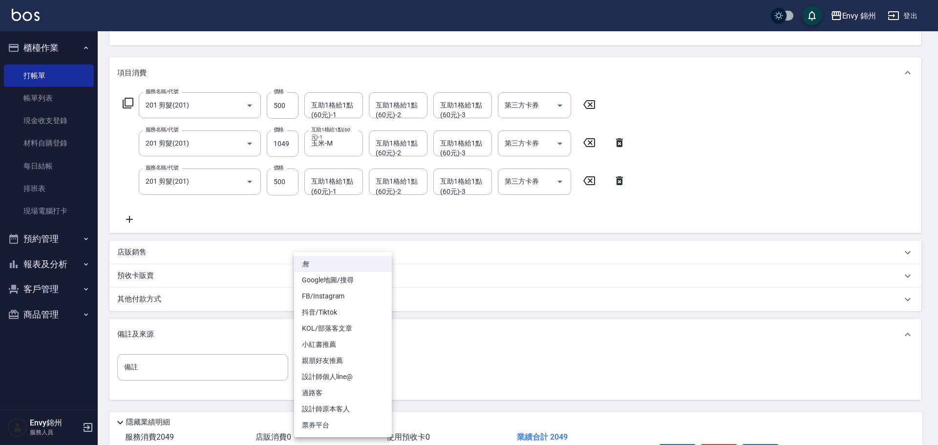
click at [360, 406] on li "設計師原本客人" at bounding box center [343, 409] width 98 height 16
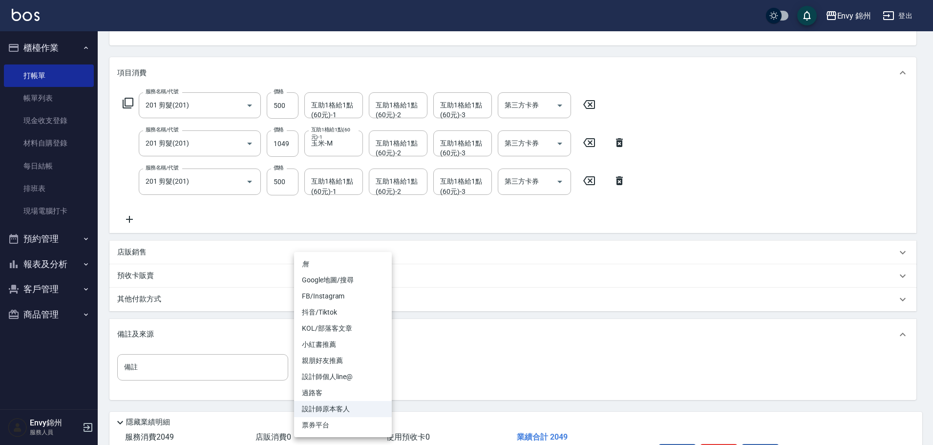
click at [360, 363] on body "Envy 錦州 登出 櫃檯作業 打帳單 帳單列表 現金收支登錄 材料自購登錄 每日結帳 排班表 現場電腦打卡 預約管理 預約管理 單日預約紀錄 單週預約紀錄 …" at bounding box center [466, 201] width 933 height 609
click at [339, 394] on li "過路客" at bounding box center [343, 393] width 98 height 16
type input "過路客"
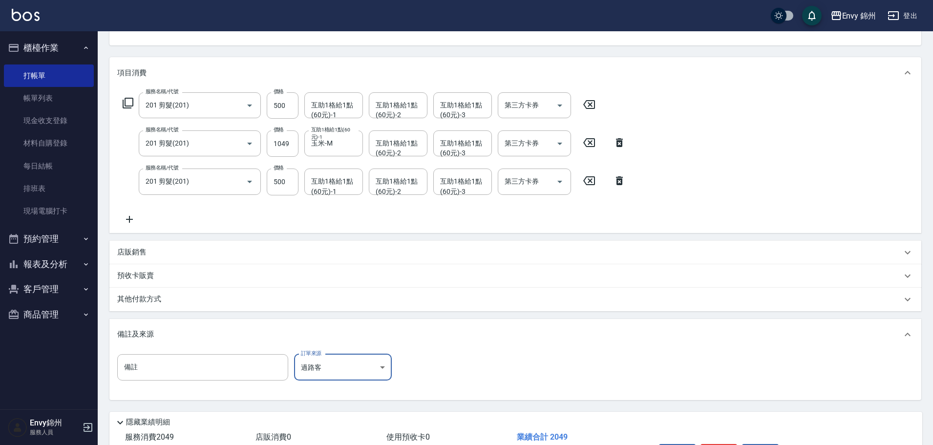
scroll to position [169, 0]
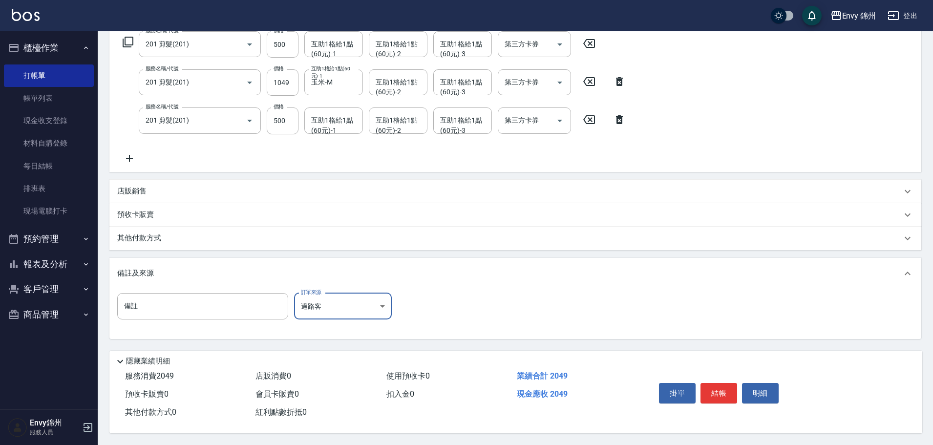
click at [719, 385] on button "結帳" at bounding box center [718, 393] width 37 height 21
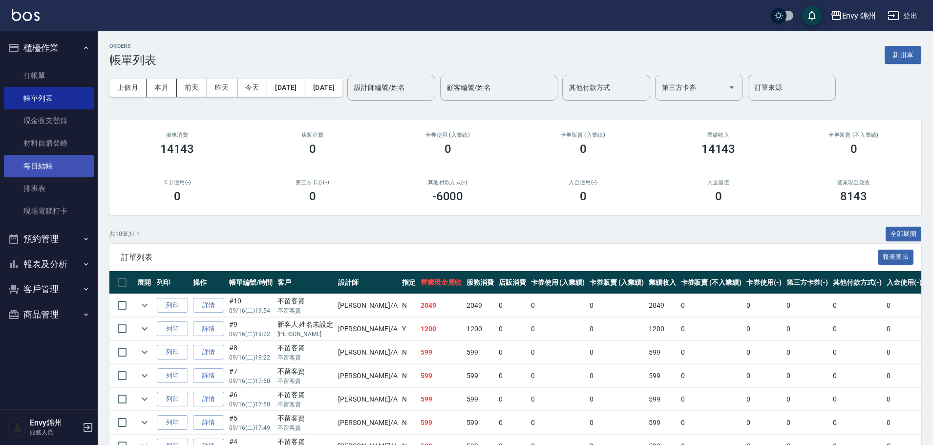
click at [30, 160] on link "每日結帳" at bounding box center [49, 166] width 90 height 22
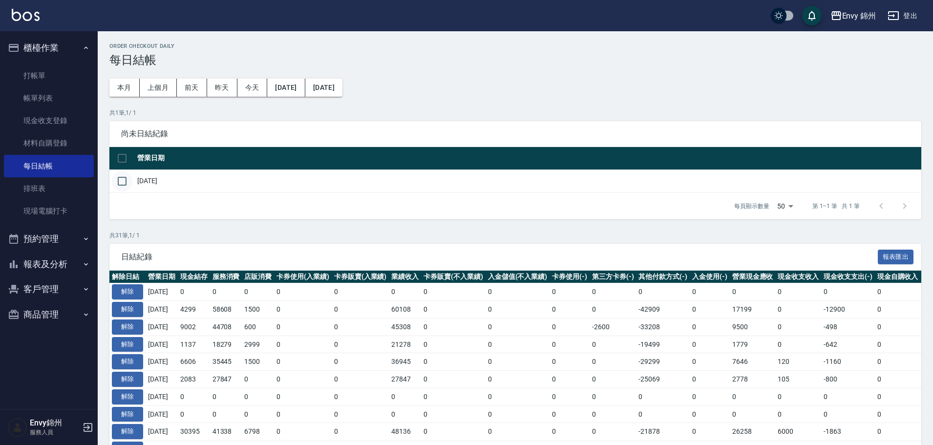
click at [127, 187] on input "checkbox" at bounding box center [122, 181] width 21 height 21
checkbox input "true"
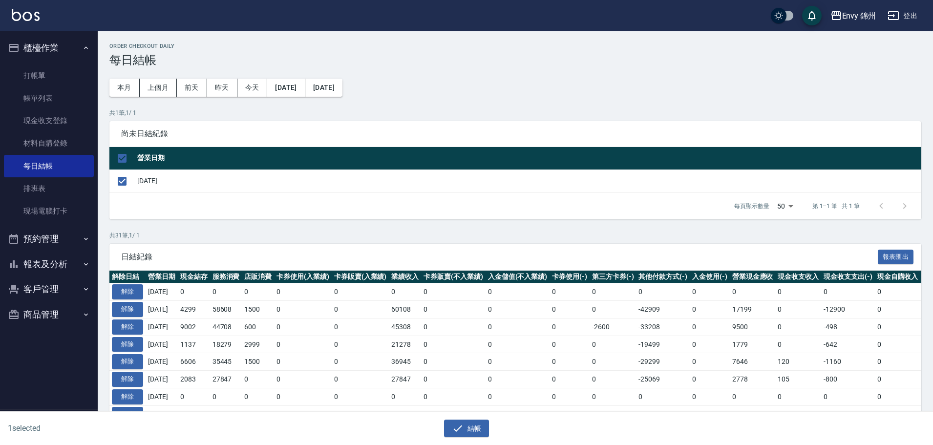
click at [438, 439] on div "1 selected 結帳" at bounding box center [466, 429] width 933 height 34
click at [449, 432] on button "結帳" at bounding box center [466, 429] width 45 height 18
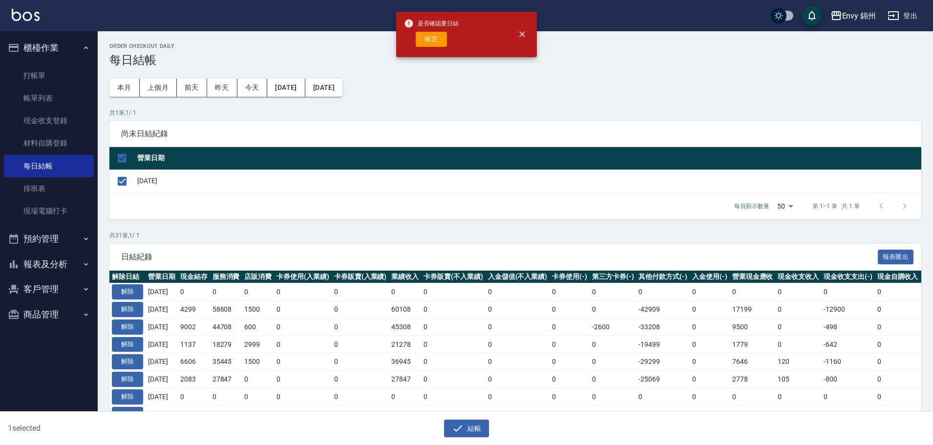
click at [429, 43] on button "確定" at bounding box center [431, 39] width 31 height 15
checkbox input "false"
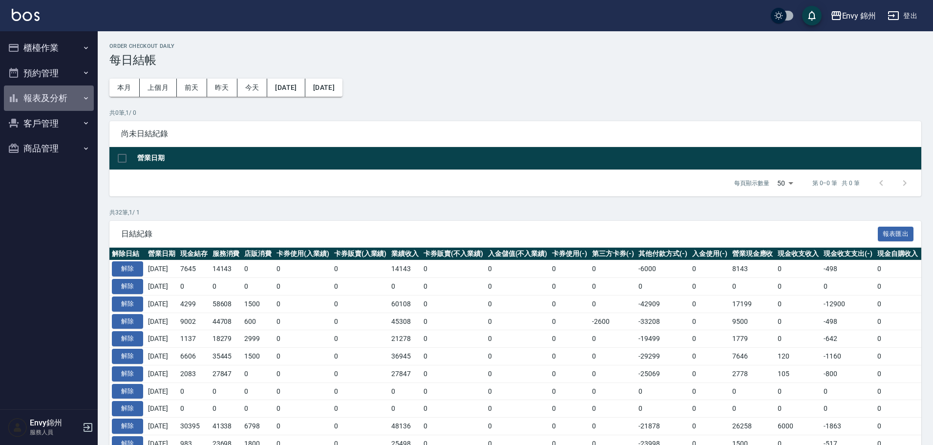
click at [44, 99] on button "報表及分析" at bounding box center [49, 97] width 90 height 25
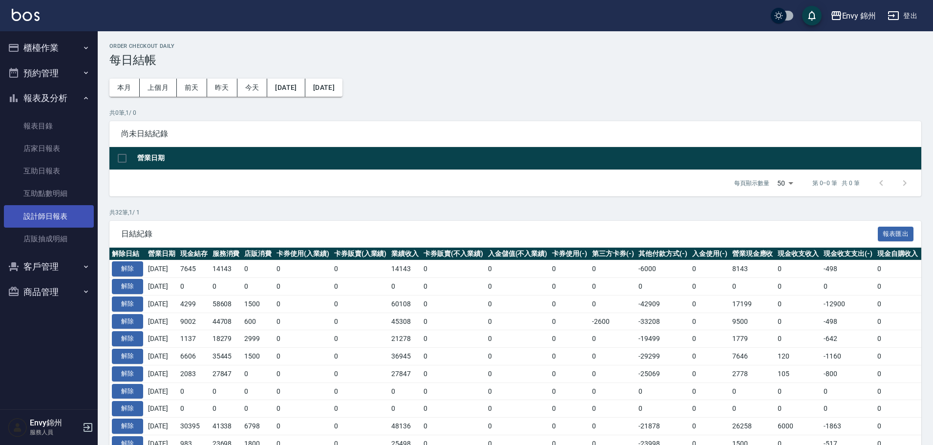
click at [40, 218] on link "設計師日報表" at bounding box center [49, 216] width 90 height 22
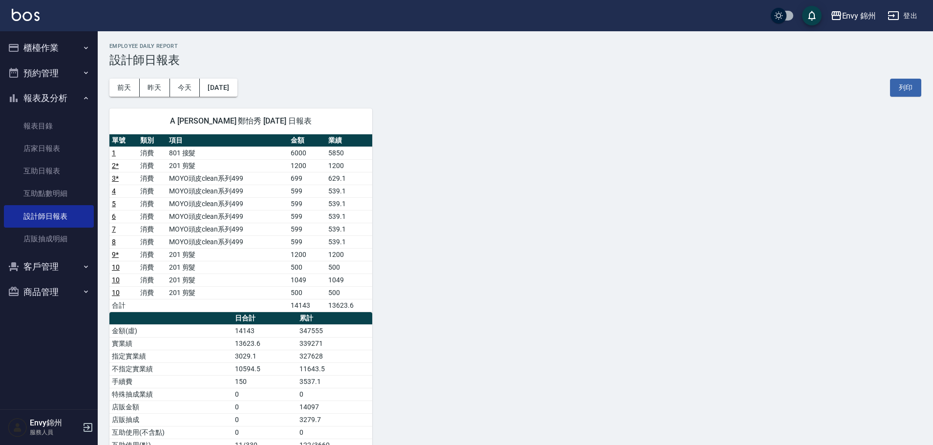
click at [43, 49] on button "櫃檯作業" at bounding box center [49, 47] width 90 height 25
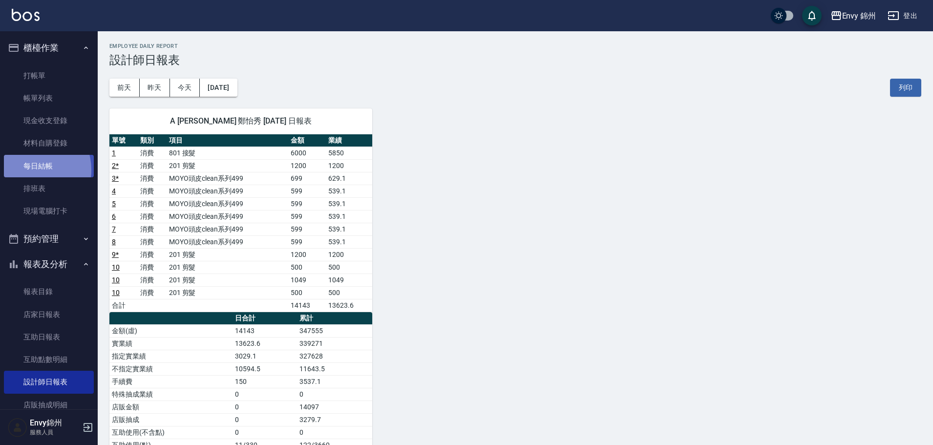
click at [31, 170] on link "每日結帳" at bounding box center [49, 166] width 90 height 22
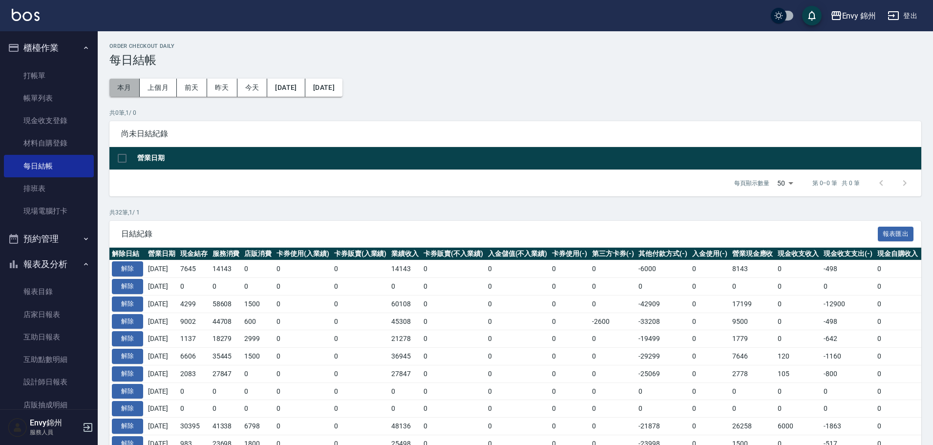
click at [128, 92] on button "本月" at bounding box center [124, 88] width 30 height 18
click at [288, 89] on button "2025/09/01" at bounding box center [286, 88] width 38 height 18
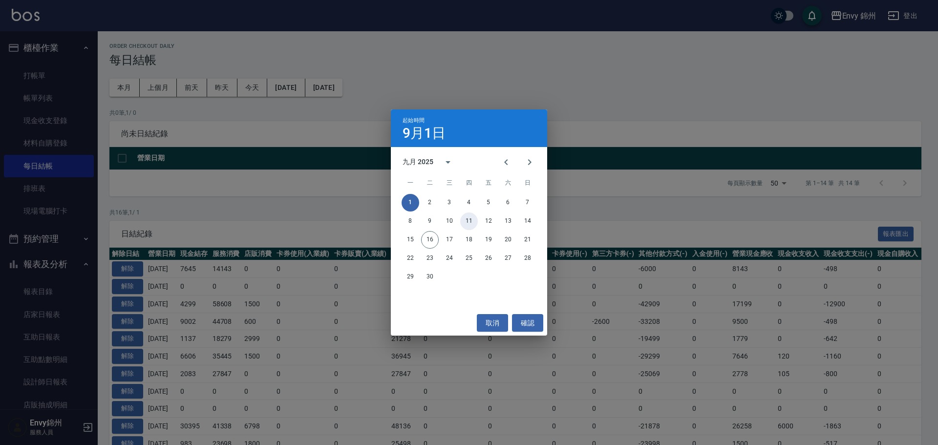
click at [467, 224] on button "11" at bounding box center [469, 221] width 18 height 18
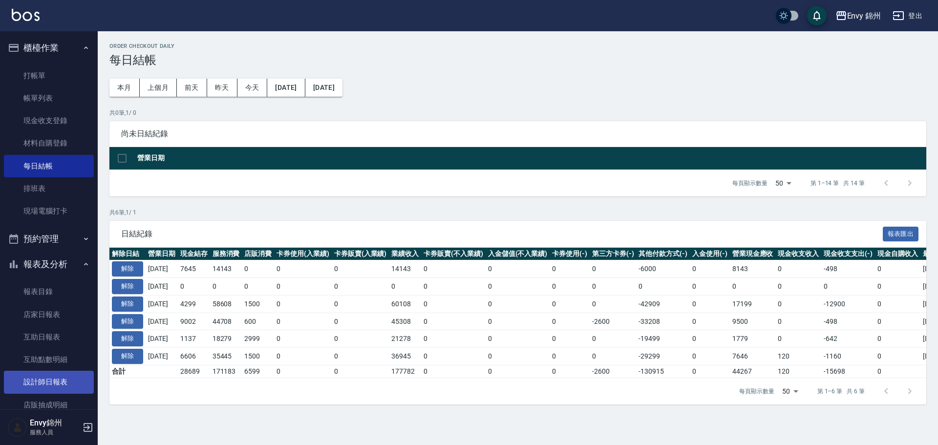
click at [47, 385] on link "設計師日報表" at bounding box center [49, 382] width 90 height 22
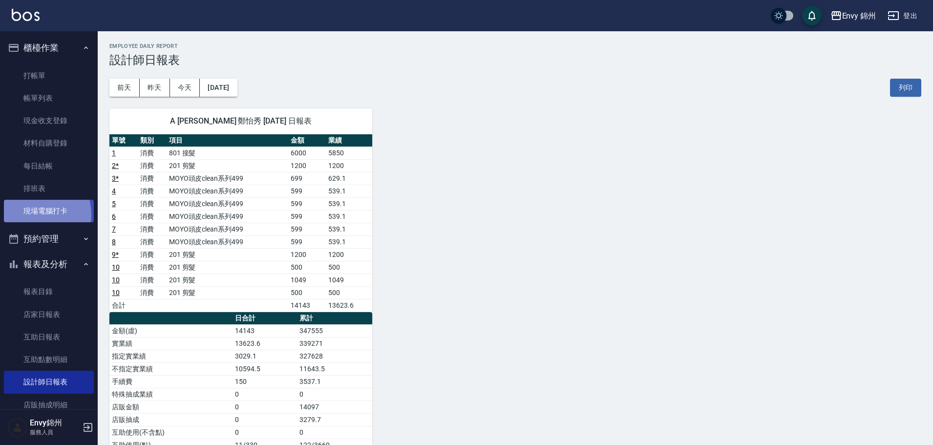
click at [35, 214] on link "現場電腦打卡" at bounding box center [49, 211] width 90 height 22
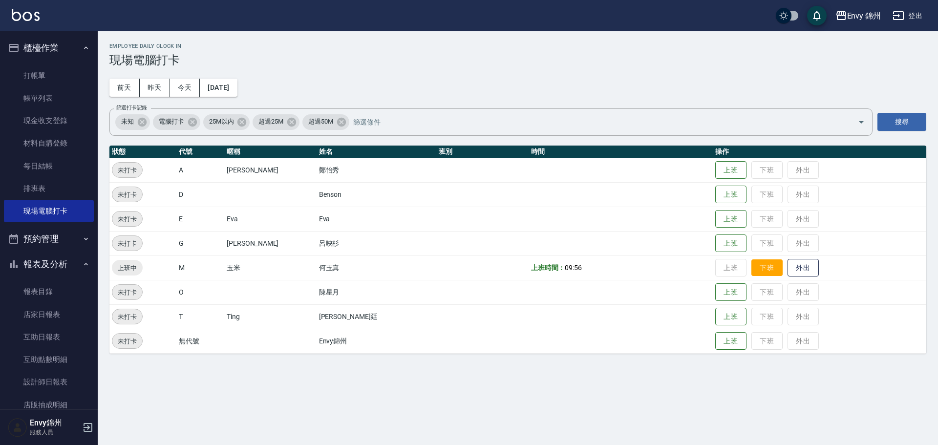
click at [751, 266] on button "下班" at bounding box center [766, 267] width 31 height 17
click at [913, 12] on button "登出" at bounding box center [908, 16] width 38 height 18
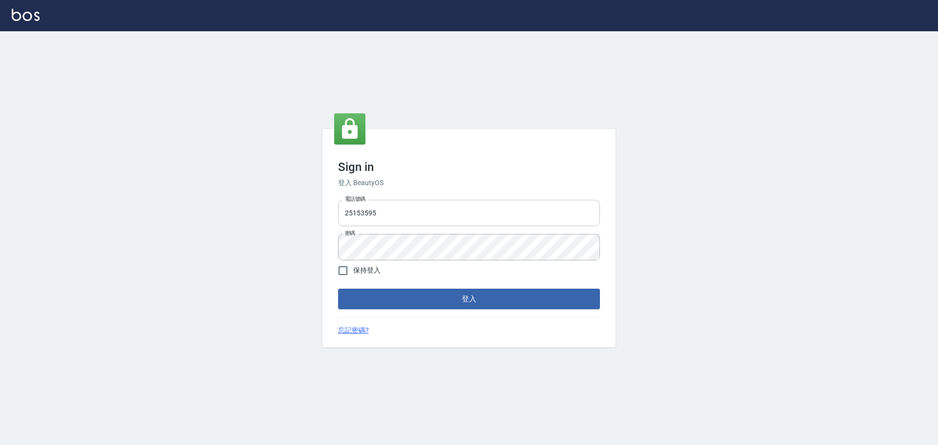
drag, startPoint x: 0, startPoint y: 0, endPoint x: 390, endPoint y: 208, distance: 441.9
click at [383, 208] on input "25153595" at bounding box center [469, 213] width 262 height 26
type input "9990001234567"
click at [494, 291] on button "登入" at bounding box center [469, 299] width 262 height 21
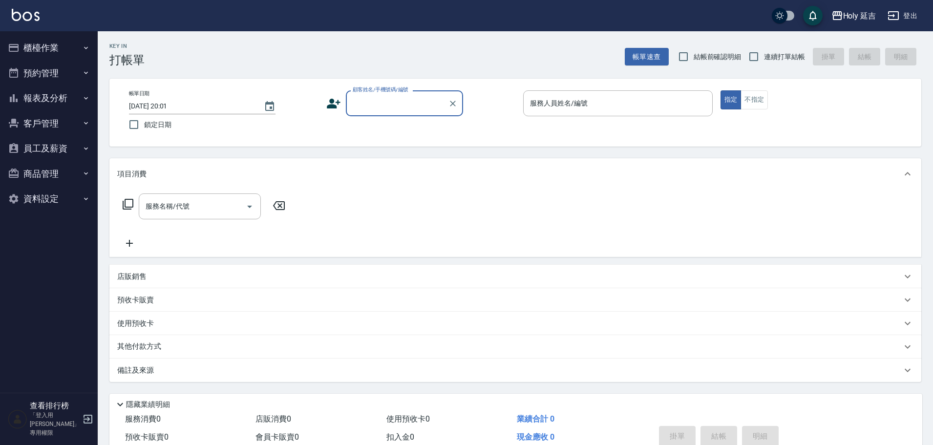
click at [902, 17] on button "登出" at bounding box center [903, 16] width 38 height 18
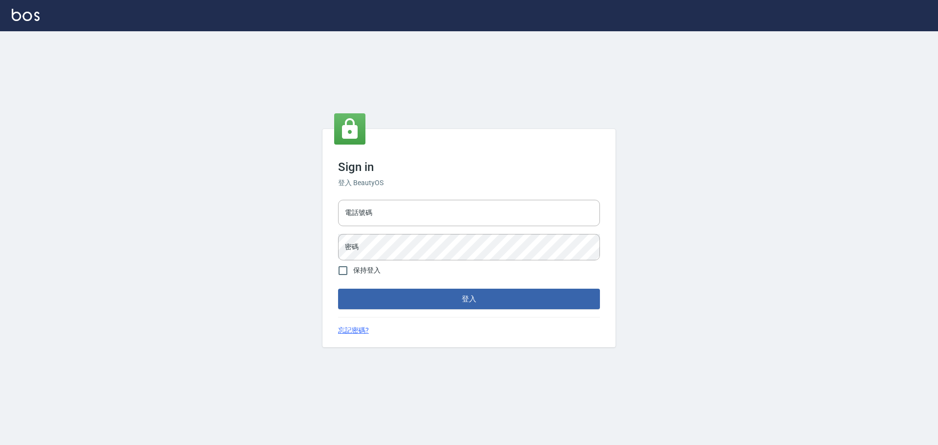
type input "9990001234567"
click at [440, 214] on input "電話號碼" at bounding box center [469, 213] width 262 height 26
click at [423, 218] on input "9990001234567" at bounding box center [469, 213] width 262 height 26
type input "25153595"
click at [464, 293] on button "登入" at bounding box center [469, 299] width 262 height 21
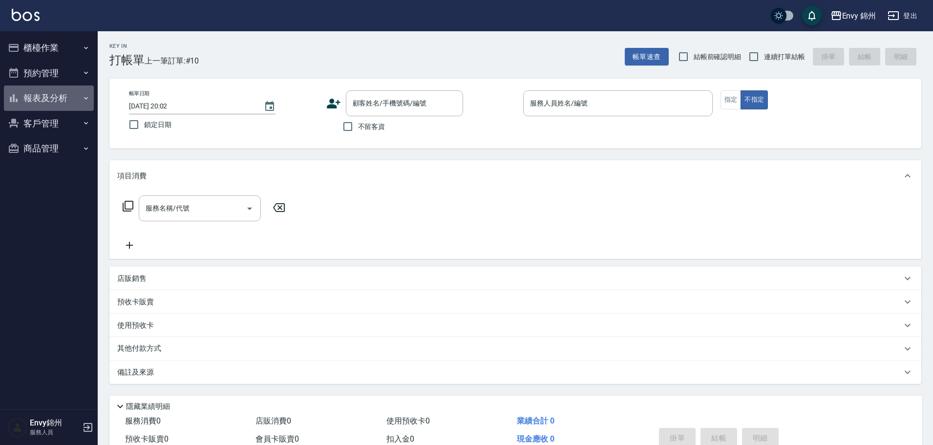
click at [36, 101] on button "報表及分析" at bounding box center [49, 97] width 90 height 25
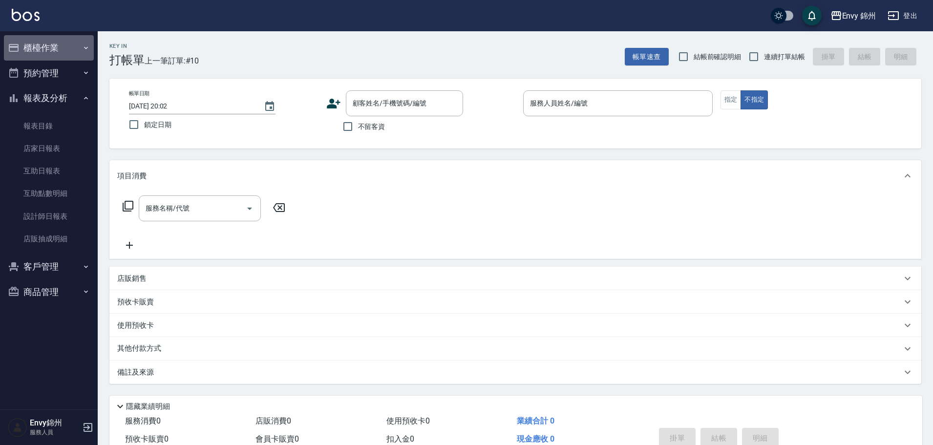
click at [43, 45] on button "櫃檯作業" at bounding box center [49, 47] width 90 height 25
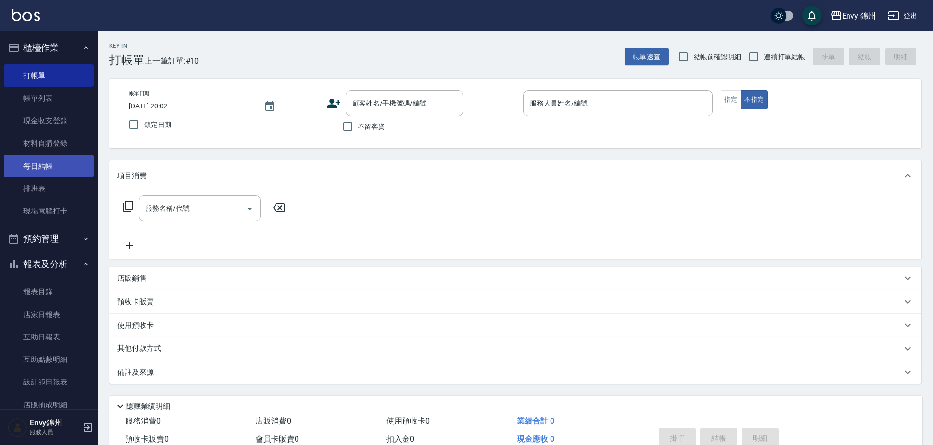
click at [51, 172] on link "每日結帳" at bounding box center [49, 166] width 90 height 22
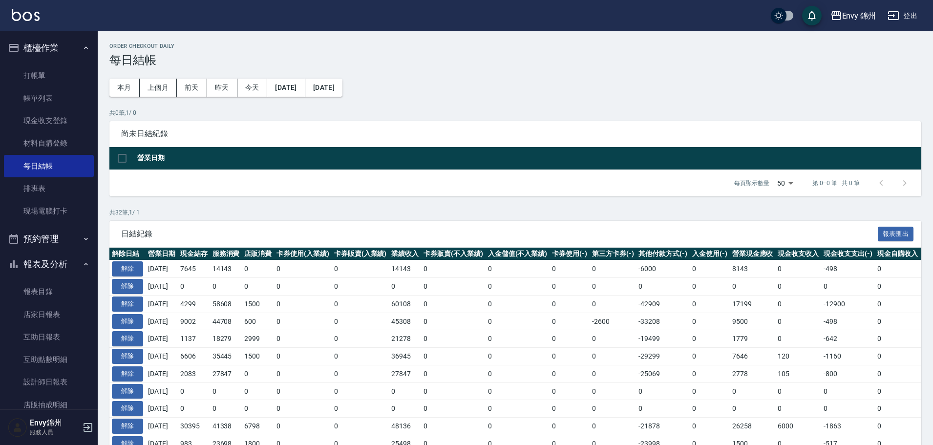
click at [902, 8] on button "登出" at bounding box center [903, 16] width 38 height 18
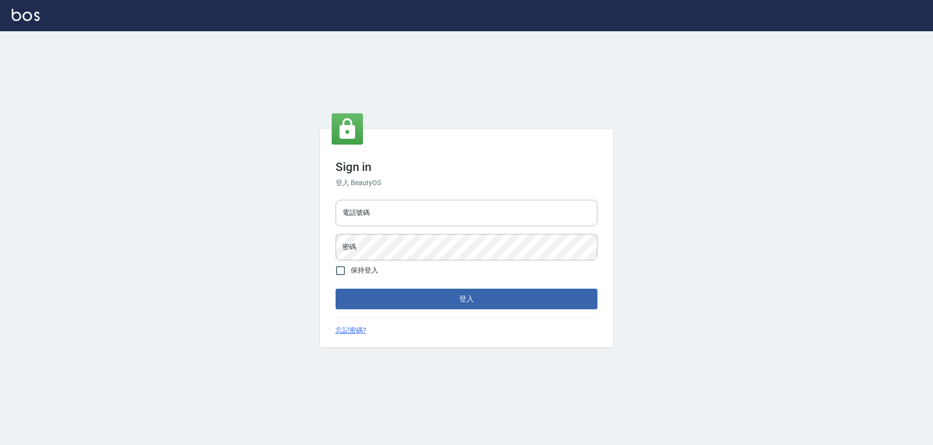
type input "25153595"
click at [437, 218] on input "25153595" at bounding box center [469, 213] width 262 height 26
type input "9990001234567"
click at [472, 301] on button "登入" at bounding box center [469, 299] width 262 height 21
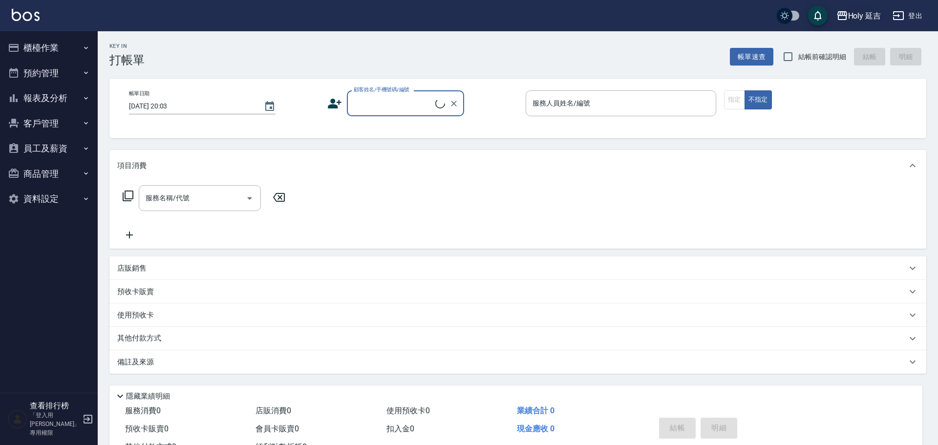
click at [856, 26] on div "Holy 延吉 登出" at bounding box center [469, 15] width 938 height 31
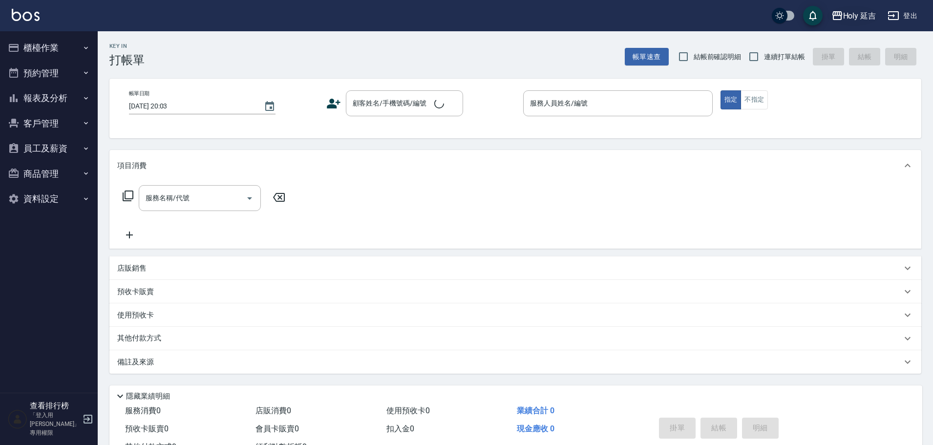
click at [858, 22] on button "Holy 延吉" at bounding box center [853, 16] width 53 height 20
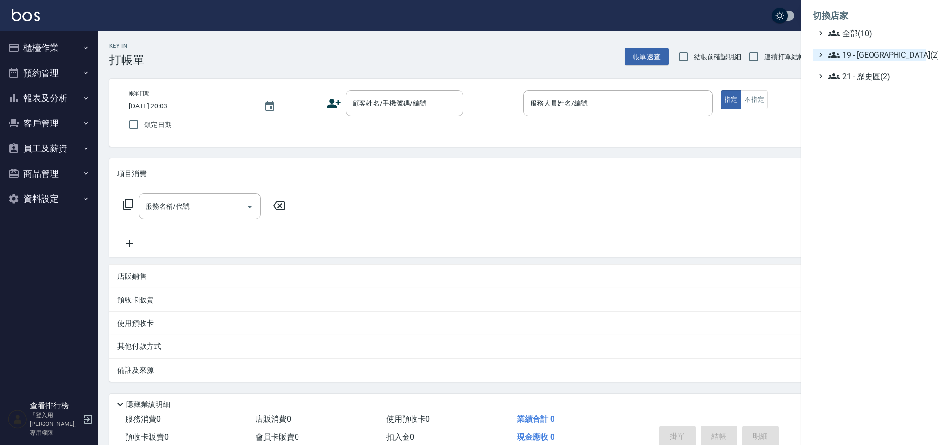
click at [867, 50] on span "19 - 新城區(2)" at bounding box center [875, 55] width 94 height 12
click at [880, 82] on span "19.02 - ENVY(5)" at bounding box center [880, 83] width 85 height 12
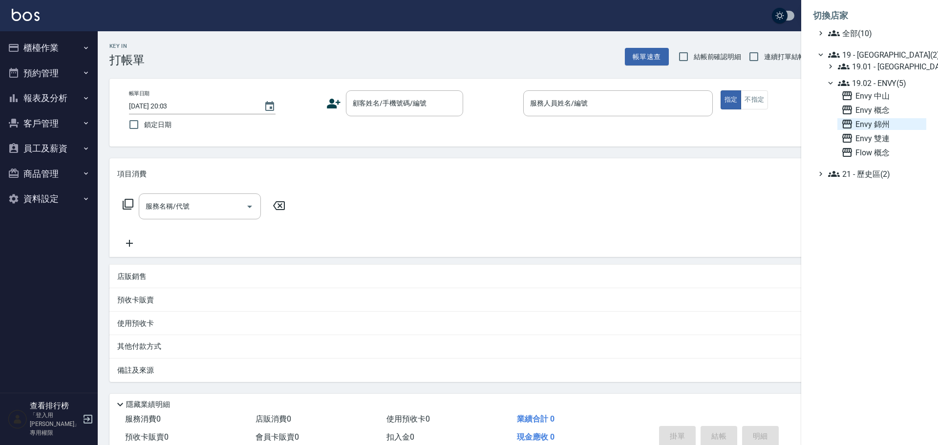
click at [873, 127] on span "Envy 錦州" at bounding box center [881, 124] width 81 height 12
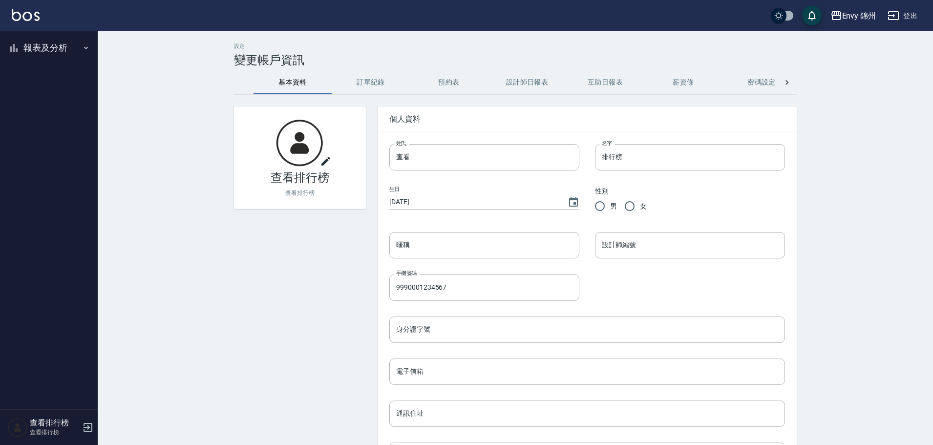
click at [45, 47] on button "報表及分析" at bounding box center [49, 47] width 90 height 25
click at [39, 90] on link "店家排行榜" at bounding box center [49, 98] width 90 height 22
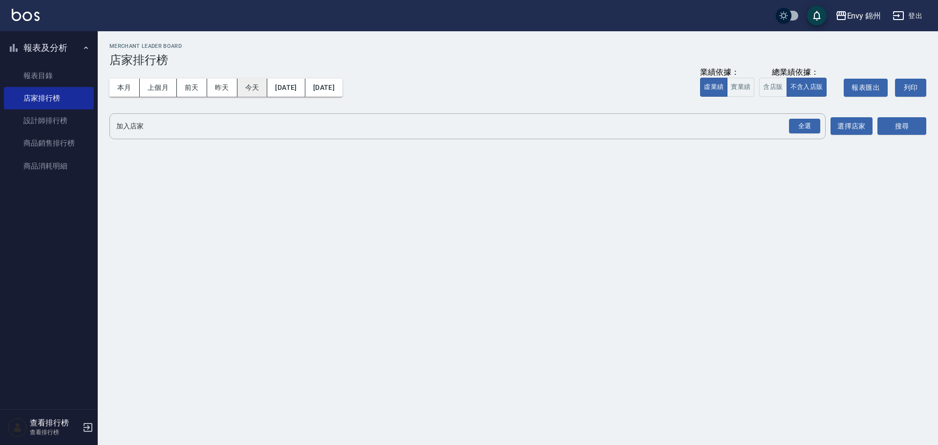
click at [255, 85] on button "今天" at bounding box center [252, 88] width 30 height 18
click at [806, 123] on div "全選" at bounding box center [804, 126] width 31 height 15
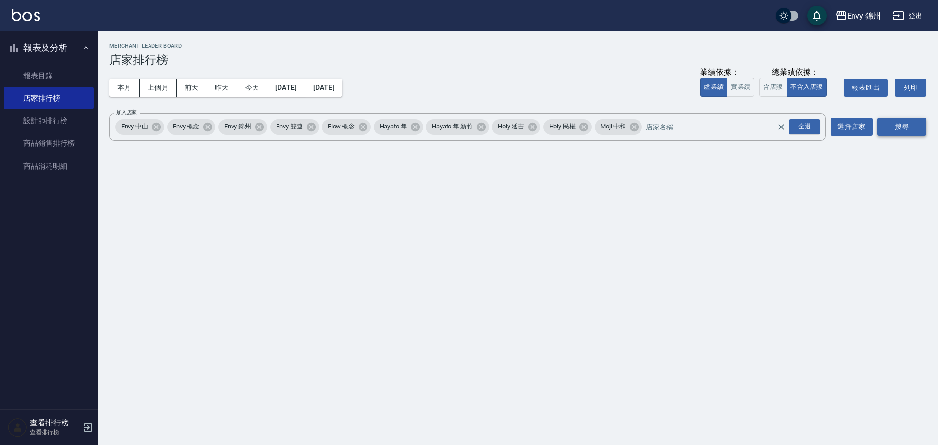
click at [896, 123] on button "搜尋" at bounding box center [901, 127] width 49 height 18
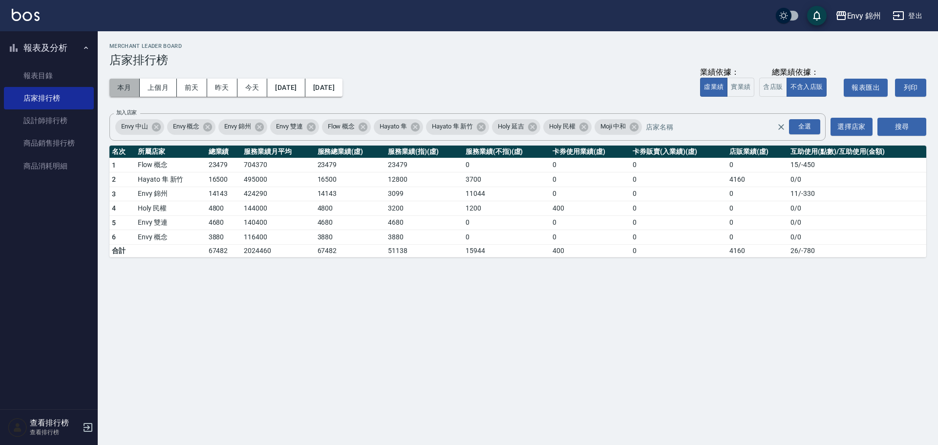
click at [130, 85] on button "本月" at bounding box center [124, 88] width 30 height 18
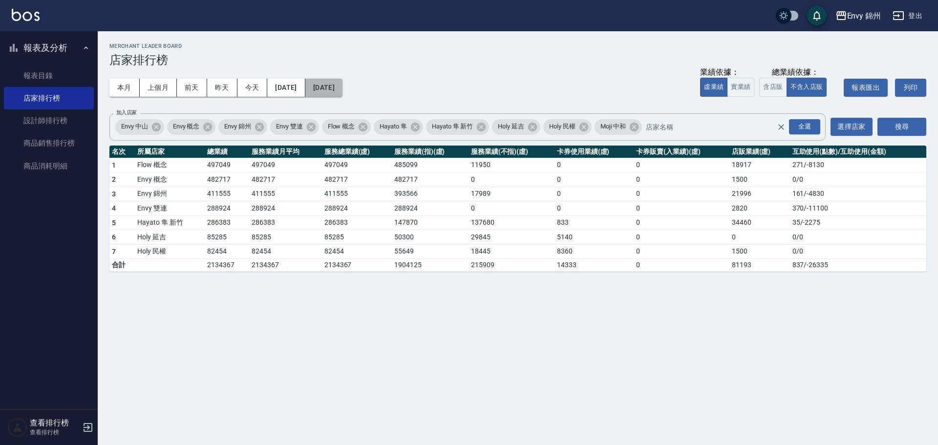
click at [342, 85] on button "[DATE]" at bounding box center [323, 88] width 37 height 18
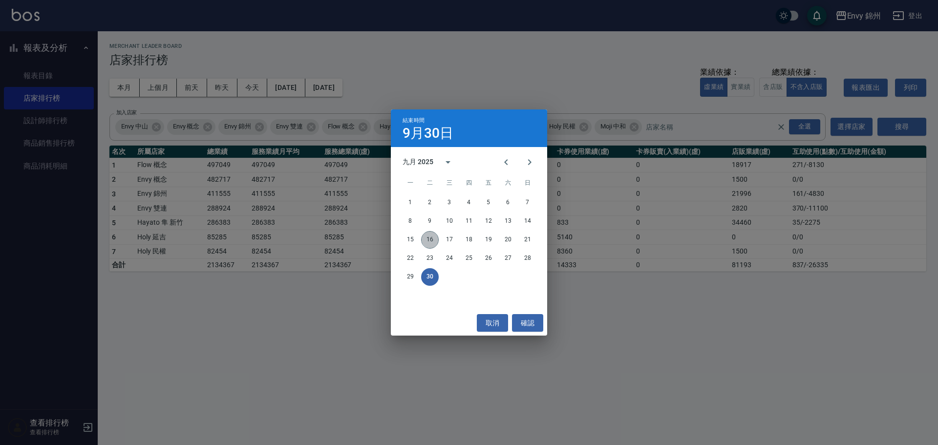
click at [428, 237] on button "16" at bounding box center [430, 240] width 18 height 18
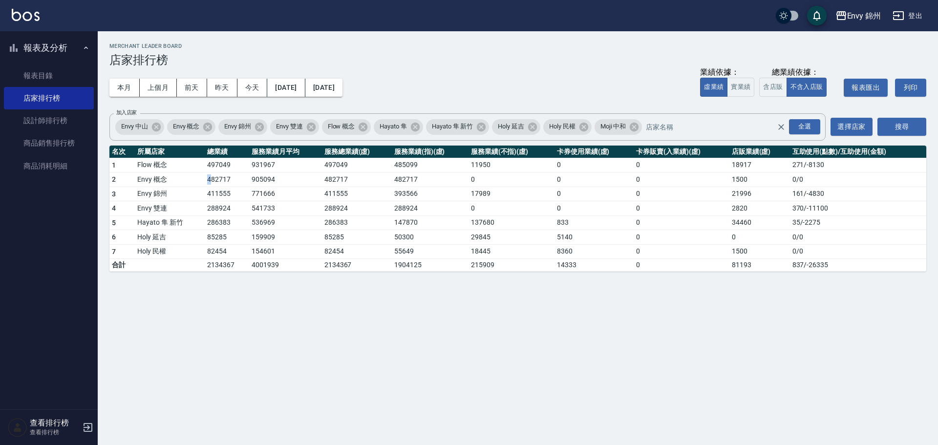
click at [212, 184] on td "482717" at bounding box center [227, 179] width 44 height 15
drag, startPoint x: 204, startPoint y: 198, endPoint x: 220, endPoint y: 198, distance: 16.6
click at [220, 198] on tr "3 [GEOGRAPHIC_DATA] 771666 411555 393566 17989 0 0 21996 161 / -4830" at bounding box center [517, 194] width 817 height 15
drag, startPoint x: 715, startPoint y: 197, endPoint x: 780, endPoint y: 196, distance: 65.5
click at [780, 196] on tr "3 [GEOGRAPHIC_DATA] 771666 411555 393566 17989 0 0 21996 161 / -4830" at bounding box center [517, 194] width 817 height 15
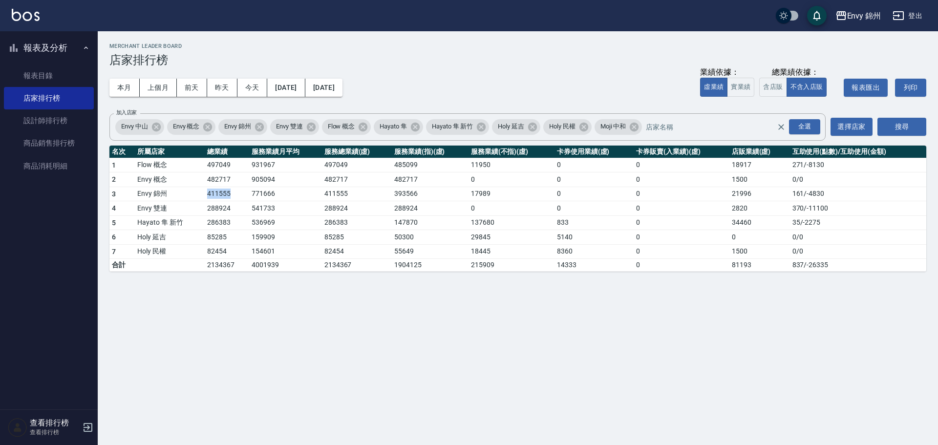
drag, startPoint x: 209, startPoint y: 197, endPoint x: 230, endPoint y: 199, distance: 21.6
click at [230, 199] on td "411555" at bounding box center [227, 194] width 44 height 15
click at [56, 123] on link "設計師排行榜" at bounding box center [49, 120] width 90 height 22
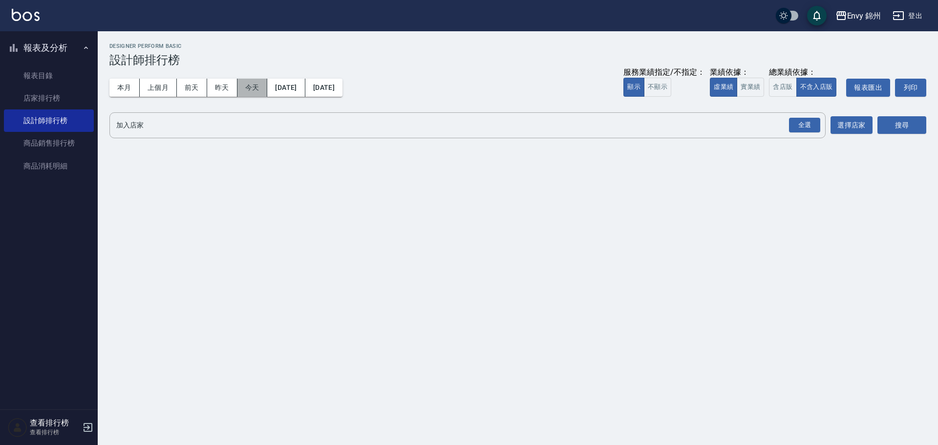
click at [266, 86] on button "今天" at bounding box center [252, 88] width 30 height 18
click at [808, 124] on div "全選" at bounding box center [804, 125] width 31 height 15
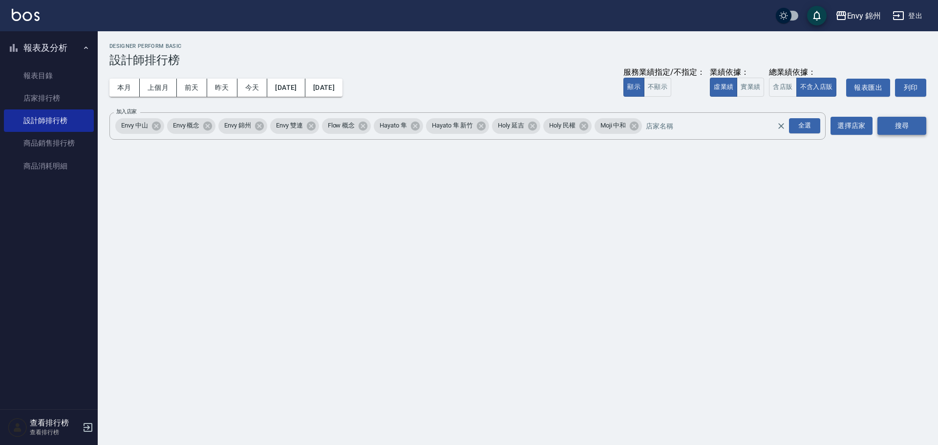
click at [914, 126] on button "搜尋" at bounding box center [901, 126] width 49 height 18
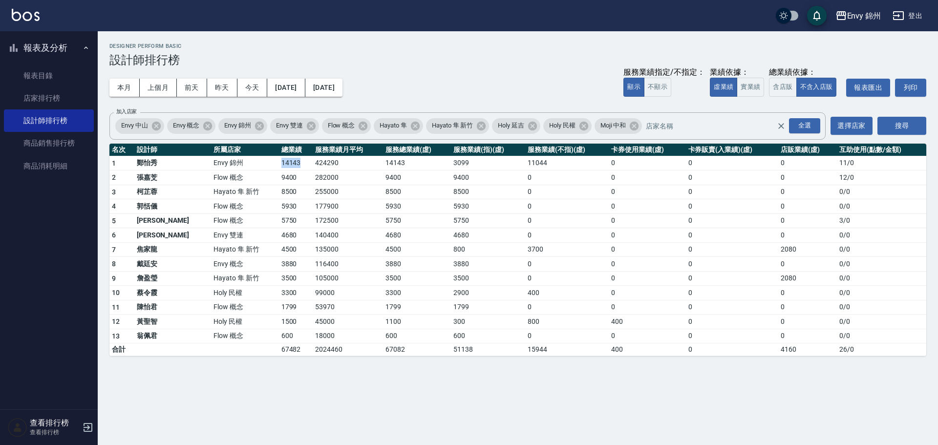
drag, startPoint x: 240, startPoint y: 166, endPoint x: 264, endPoint y: 166, distance: 24.4
click at [264, 166] on tr "1 [PERSON_NAME] 錦州 14143 424290 14143 3099 11044 0 0 0 11 / 0" at bounding box center [517, 163] width 817 height 15
click at [279, 166] on td "14143" at bounding box center [296, 163] width 34 height 15
drag, startPoint x: 242, startPoint y: 163, endPoint x: 254, endPoint y: 165, distance: 11.5
click at [279, 165] on td "14143" at bounding box center [296, 163] width 34 height 15
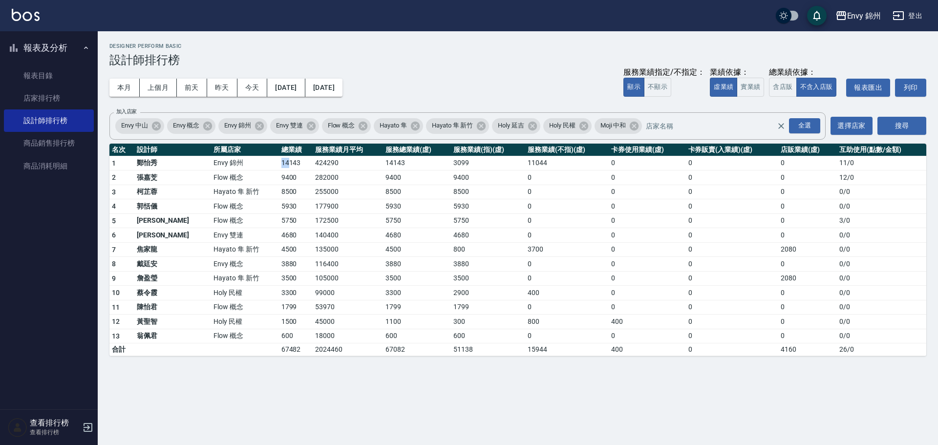
click at [279, 165] on td "14143" at bounding box center [296, 163] width 34 height 15
click at [116, 82] on button "本月" at bounding box center [124, 88] width 30 height 18
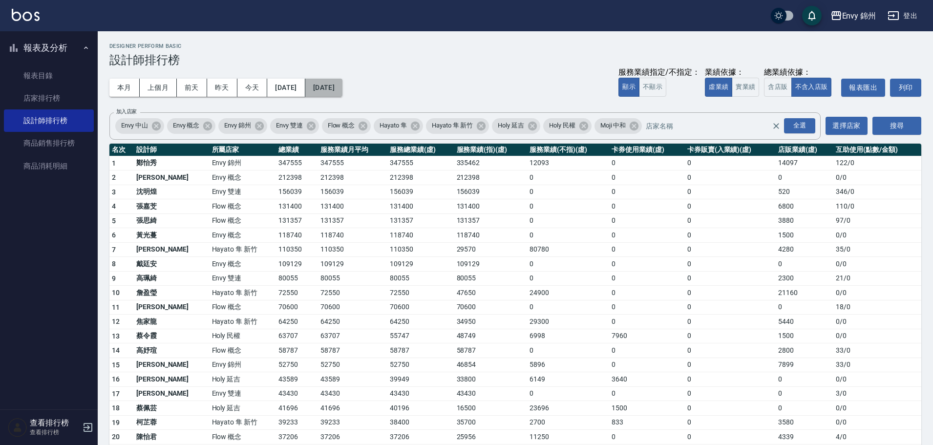
click at [342, 92] on button "[DATE]" at bounding box center [323, 88] width 37 height 18
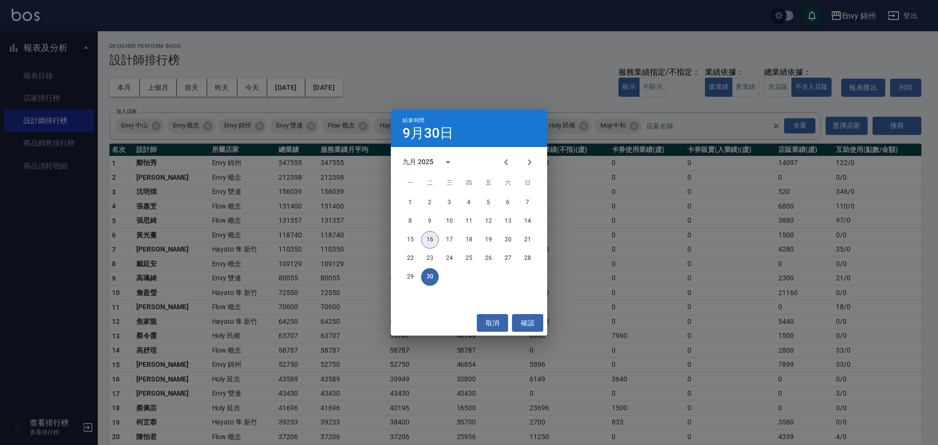
click at [423, 238] on button "16" at bounding box center [430, 240] width 18 height 18
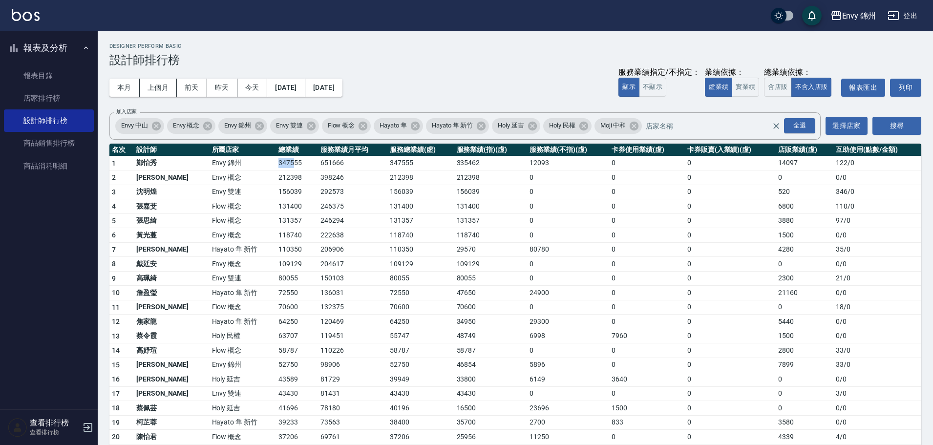
drag, startPoint x: 244, startPoint y: 164, endPoint x: 262, endPoint y: 166, distance: 18.2
click at [276, 166] on td "347555" at bounding box center [297, 163] width 42 height 15
click at [276, 168] on td "347555" at bounding box center [297, 163] width 42 height 15
click at [654, 280] on td "0" at bounding box center [647, 278] width 76 height 15
drag, startPoint x: 250, startPoint y: 165, endPoint x: 272, endPoint y: 163, distance: 22.5
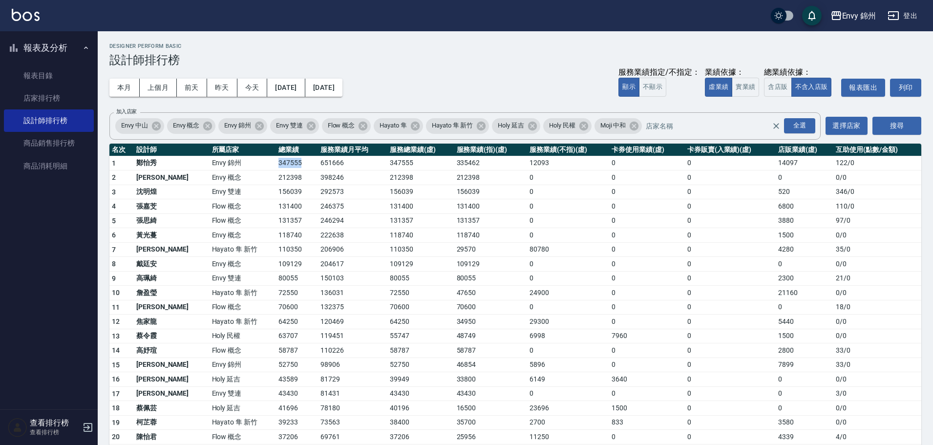
click at [272, 163] on tr "1 [PERSON_NAME] 錦州 347555 651666 347555 335462 12093 0 0 14097 122 / 0" at bounding box center [515, 163] width 812 height 15
click at [276, 176] on td "212398" at bounding box center [297, 177] width 42 height 15
drag, startPoint x: 230, startPoint y: 220, endPoint x: 272, endPoint y: 221, distance: 42.0
click at [272, 221] on tr "5 [PERSON_NAME]Flow 概念 131357 246294 131357 131357 0 0 0 3880 97 / 0" at bounding box center [515, 220] width 812 height 15
click at [264, 363] on tr "15 [PERSON_NAME] [GEOGRAPHIC_DATA] 98906 52750 46854 5896 0 0 7899 33 / 0" at bounding box center [515, 365] width 812 height 15
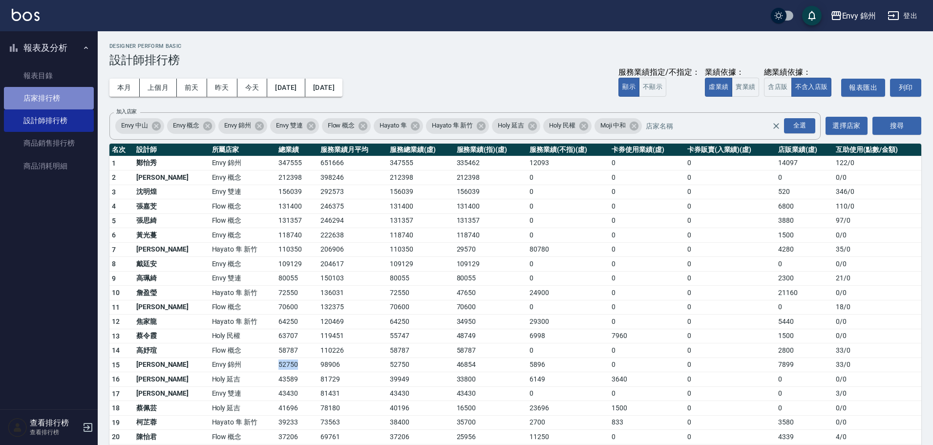
click at [31, 98] on link "店家排行榜" at bounding box center [49, 98] width 90 height 22
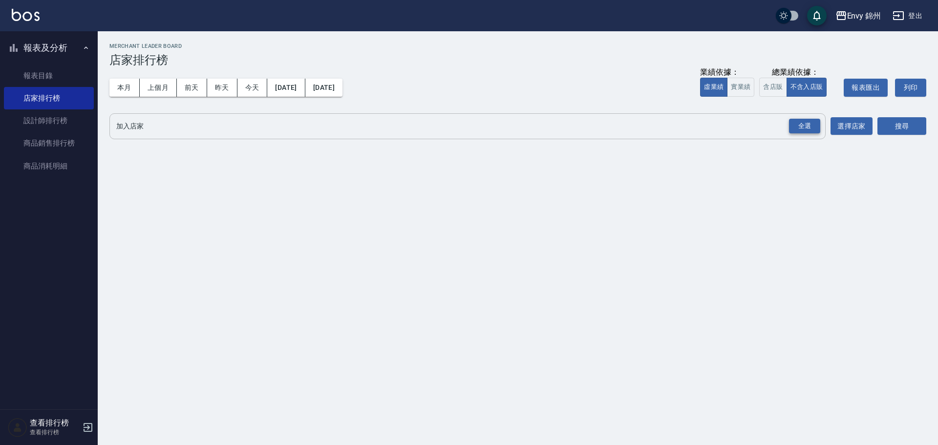
click at [807, 128] on div "全選" at bounding box center [804, 126] width 31 height 15
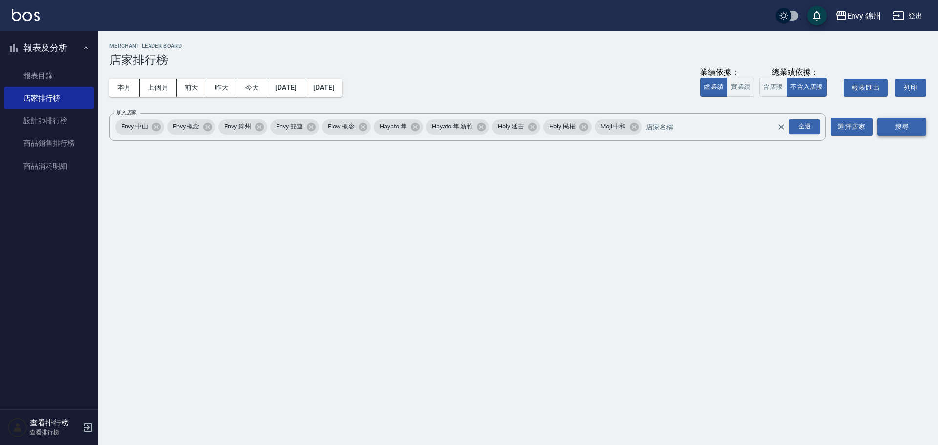
click at [901, 125] on button "搜尋" at bounding box center [901, 127] width 49 height 18
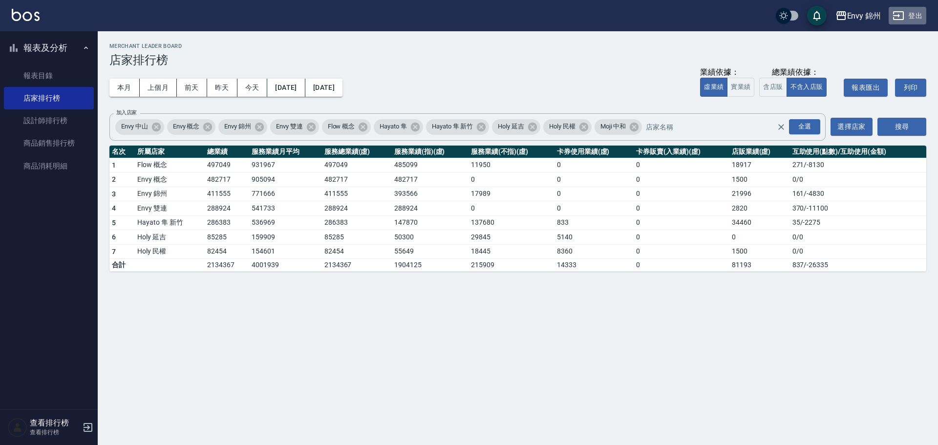
click at [913, 11] on button "登出" at bounding box center [908, 16] width 38 height 18
